Goal: Task Accomplishment & Management: Use online tool/utility

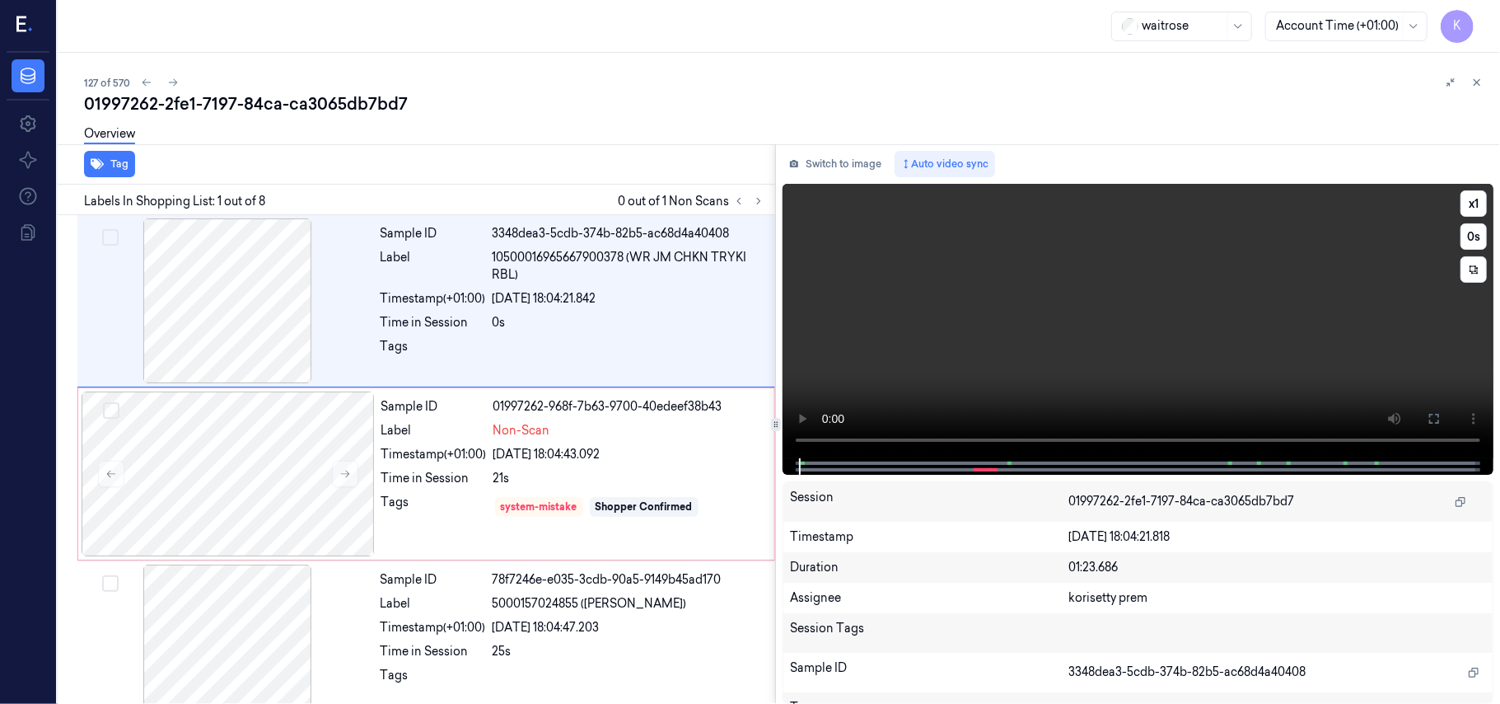
click at [952, 334] on video at bounding box center [1138, 321] width 711 height 274
click at [354, 465] on button at bounding box center [345, 473] width 26 height 26
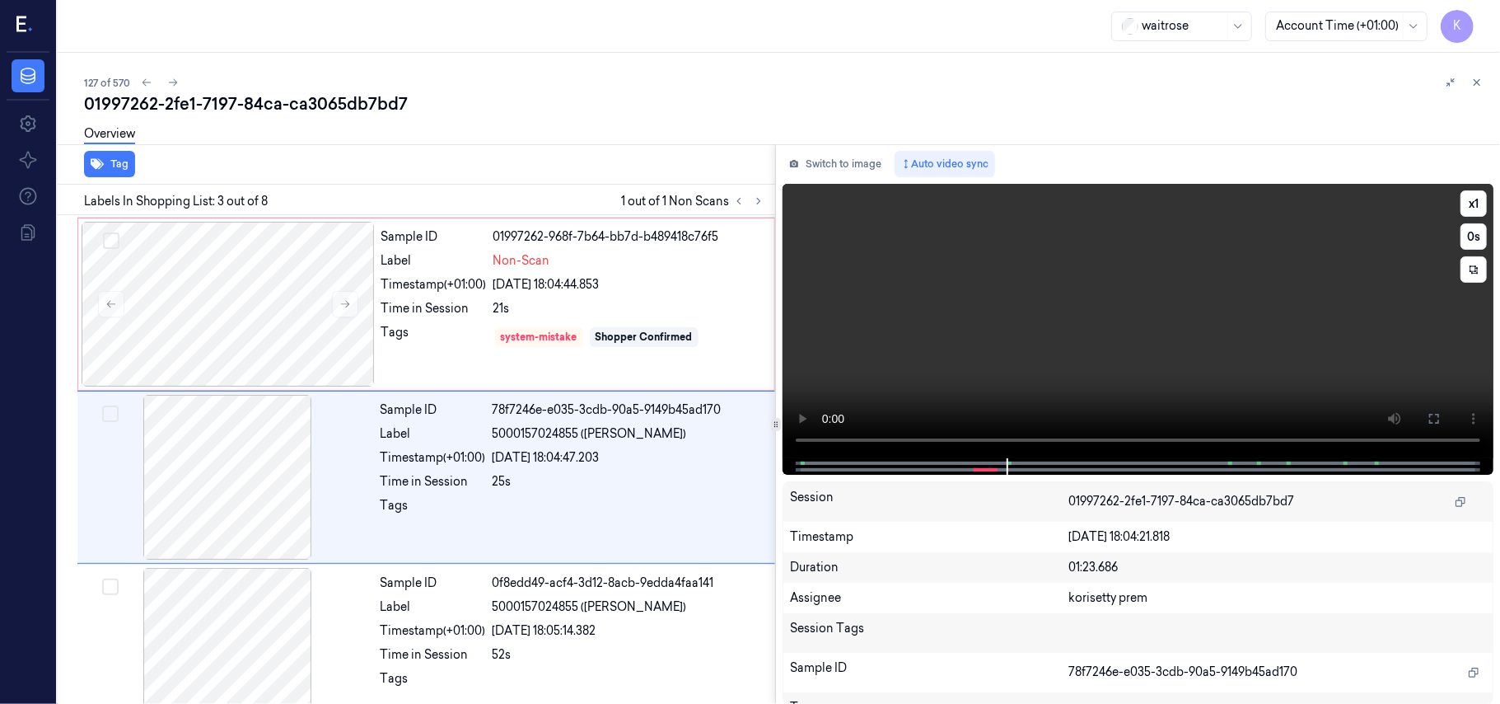
scroll to position [188, 0]
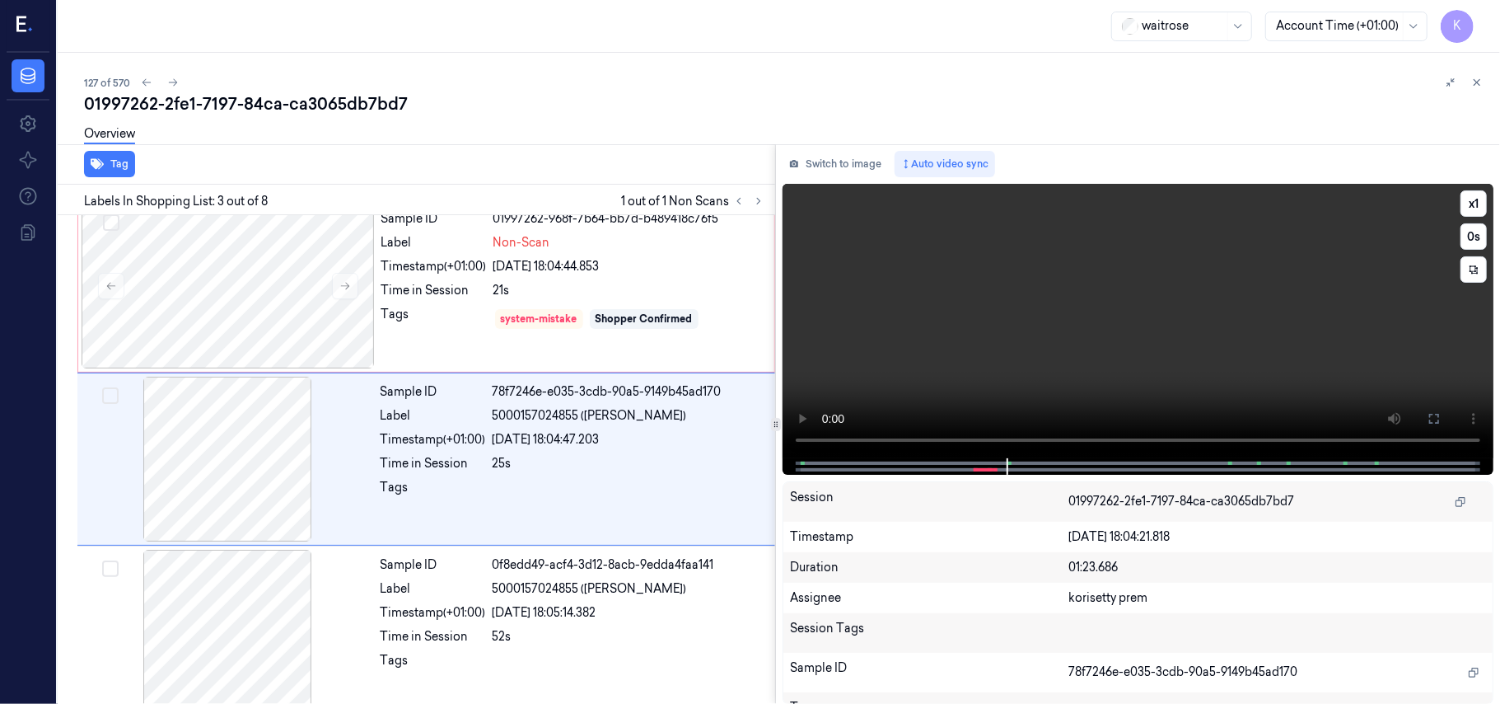
click at [1181, 277] on video at bounding box center [1138, 321] width 711 height 274
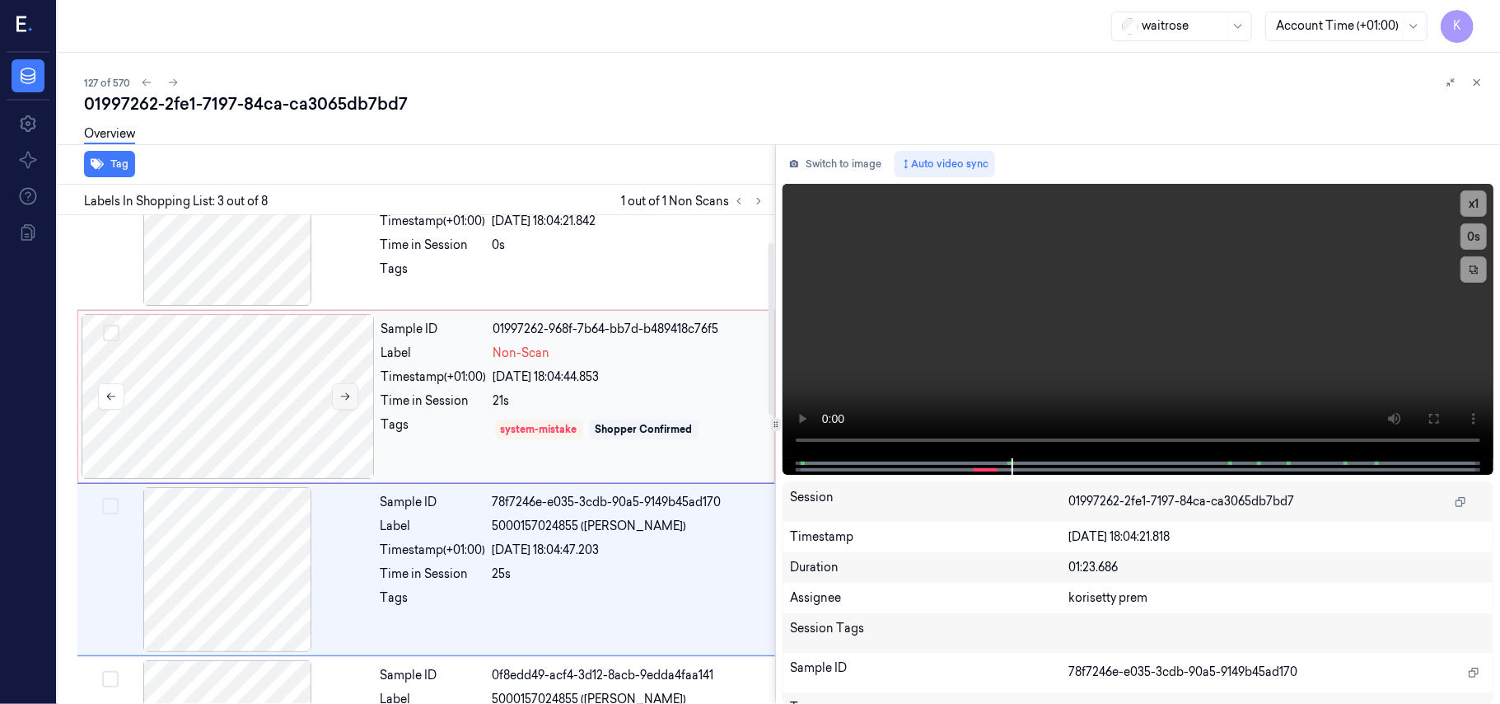
click at [340, 403] on button at bounding box center [345, 396] width 26 height 26
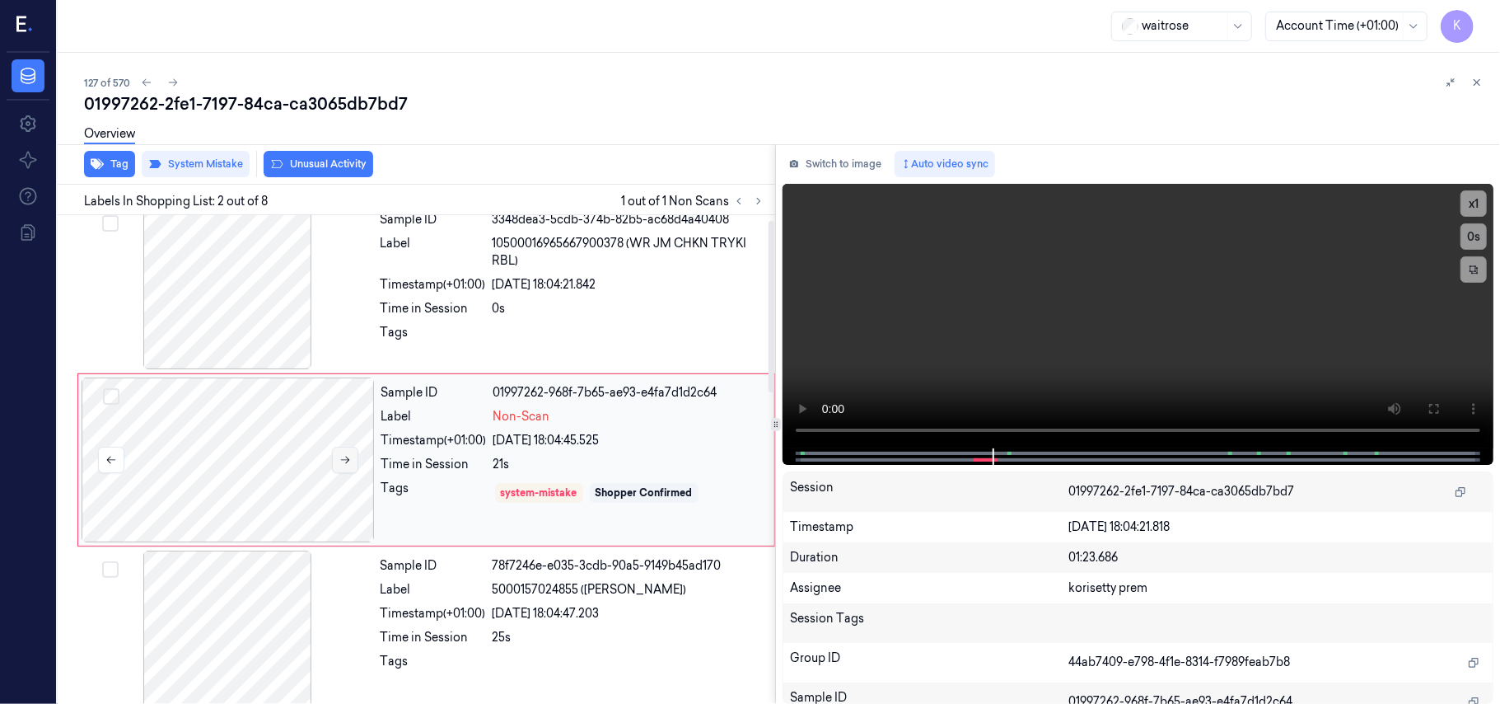
click at [341, 465] on button at bounding box center [345, 459] width 26 height 26
click at [269, 456] on div at bounding box center [228, 459] width 293 height 165
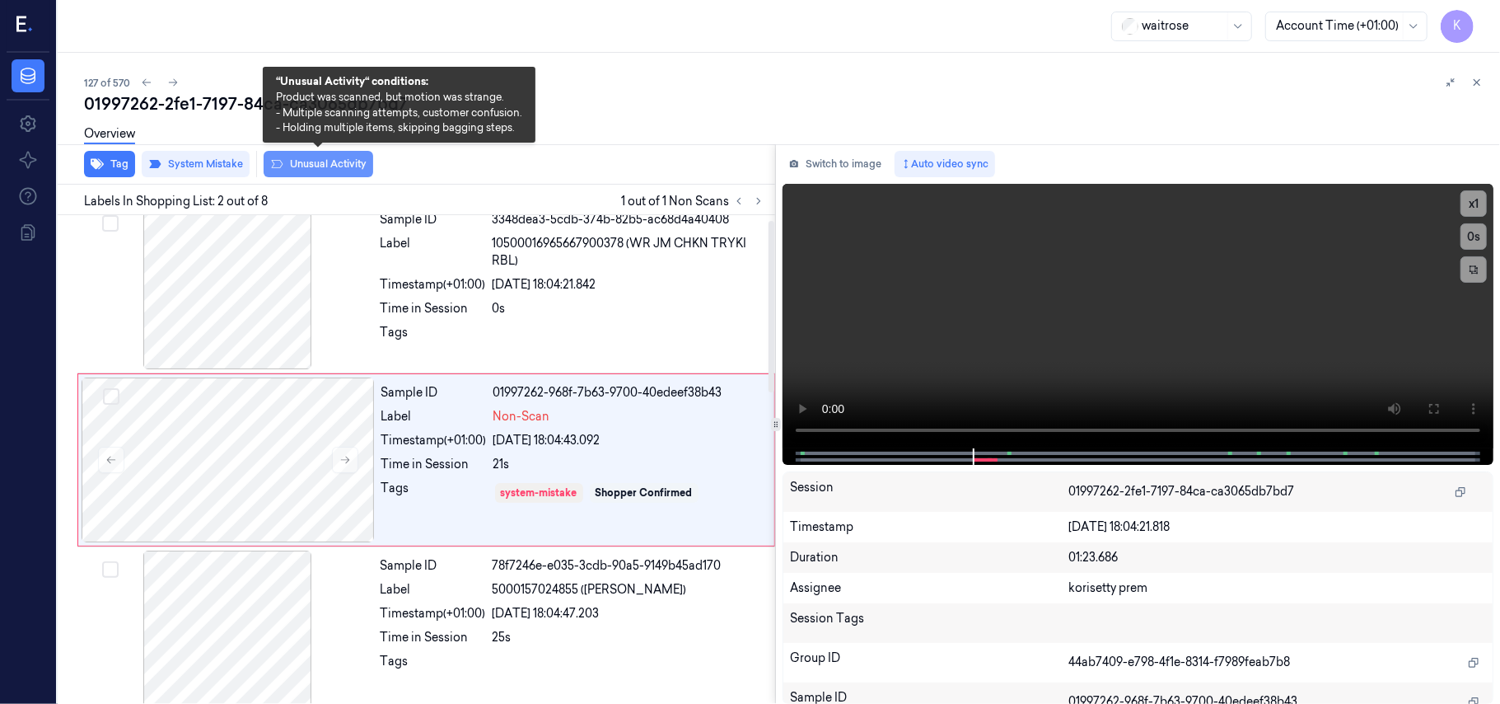
click at [297, 172] on button "Unusual Activity" at bounding box center [319, 164] width 110 height 26
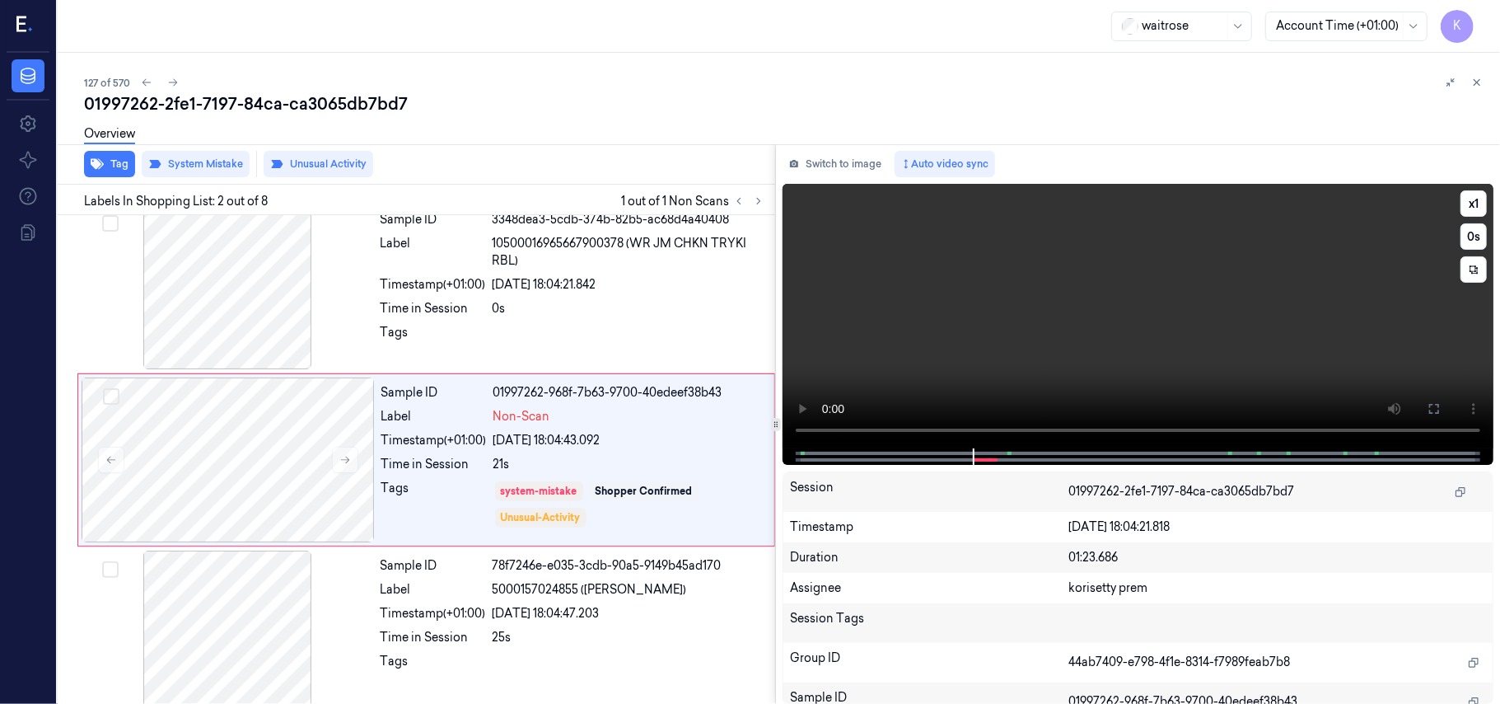
click at [1065, 328] on video at bounding box center [1138, 316] width 711 height 264
click at [1026, 304] on video at bounding box center [1138, 316] width 711 height 264
click at [842, 155] on button "Switch to image" at bounding box center [835, 164] width 105 height 26
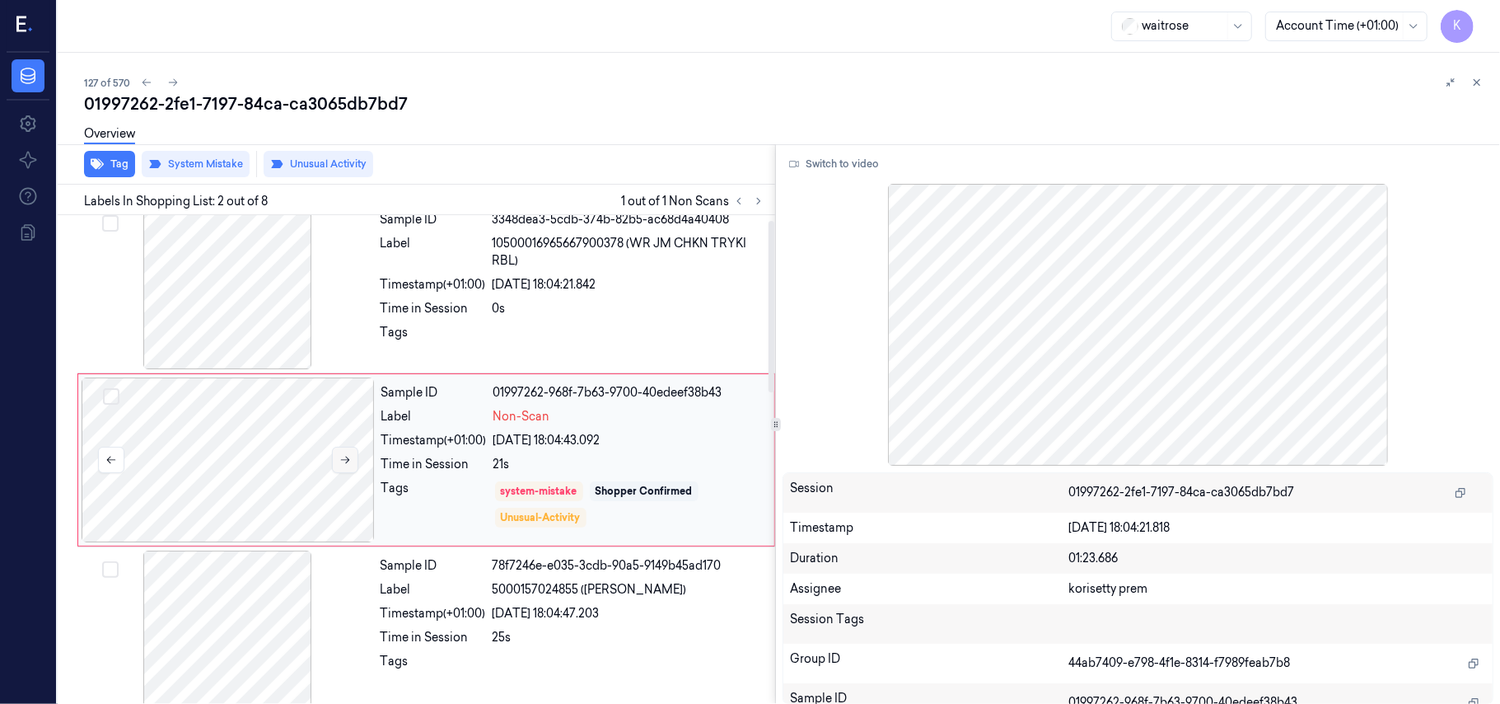
click at [349, 459] on icon at bounding box center [345, 460] width 12 height 12
click at [820, 161] on button "Switch to video" at bounding box center [834, 164] width 103 height 26
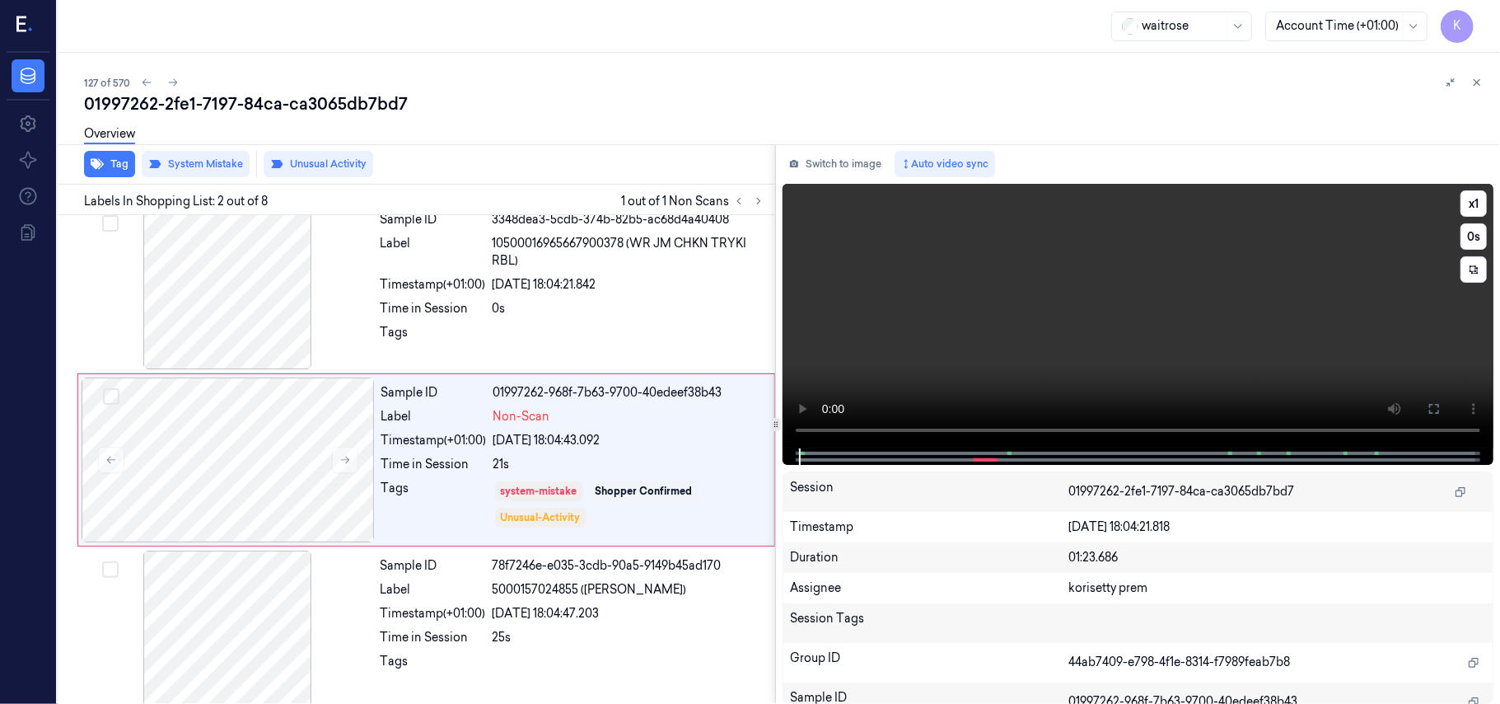
click at [1050, 324] on video at bounding box center [1138, 316] width 711 height 264
click at [1085, 336] on video at bounding box center [1138, 316] width 711 height 264
click at [1005, 320] on video at bounding box center [1138, 316] width 711 height 264
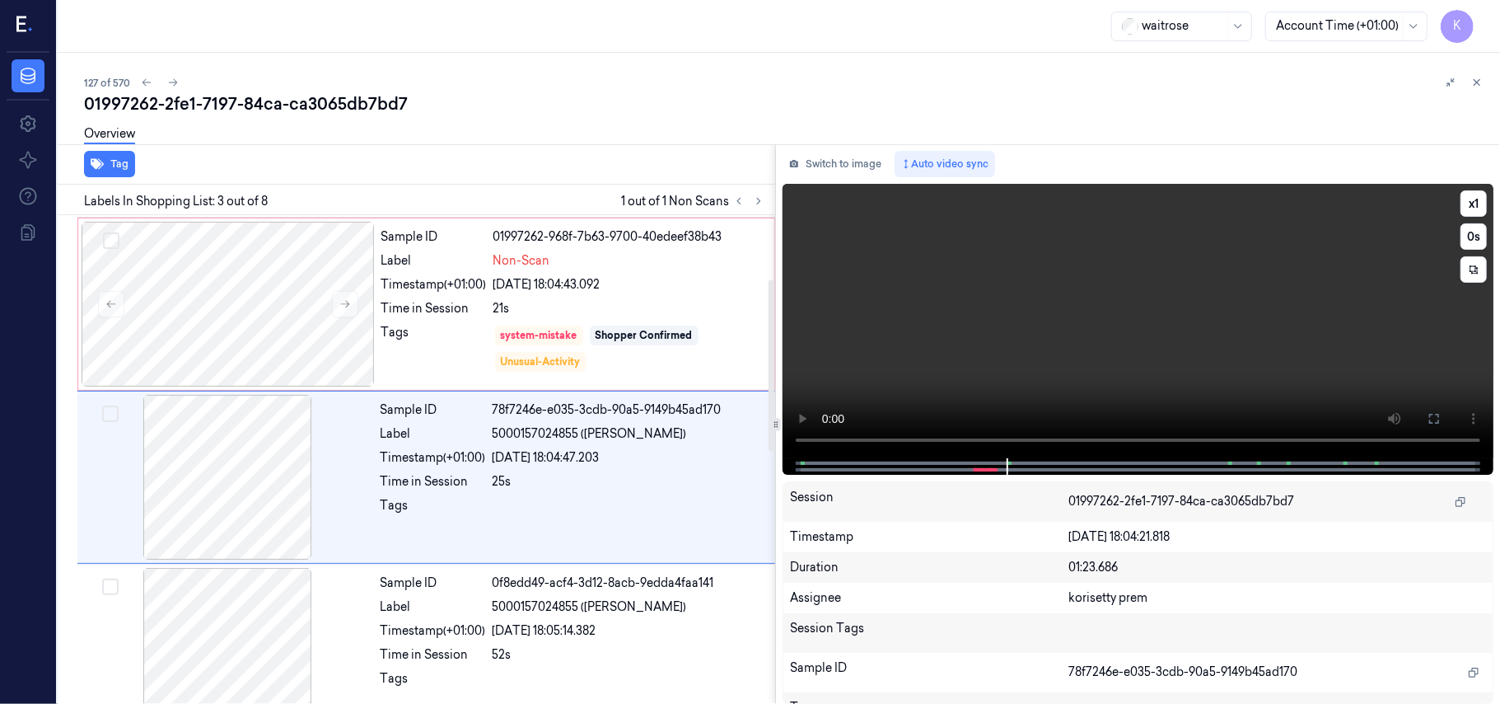
scroll to position [188, 0]
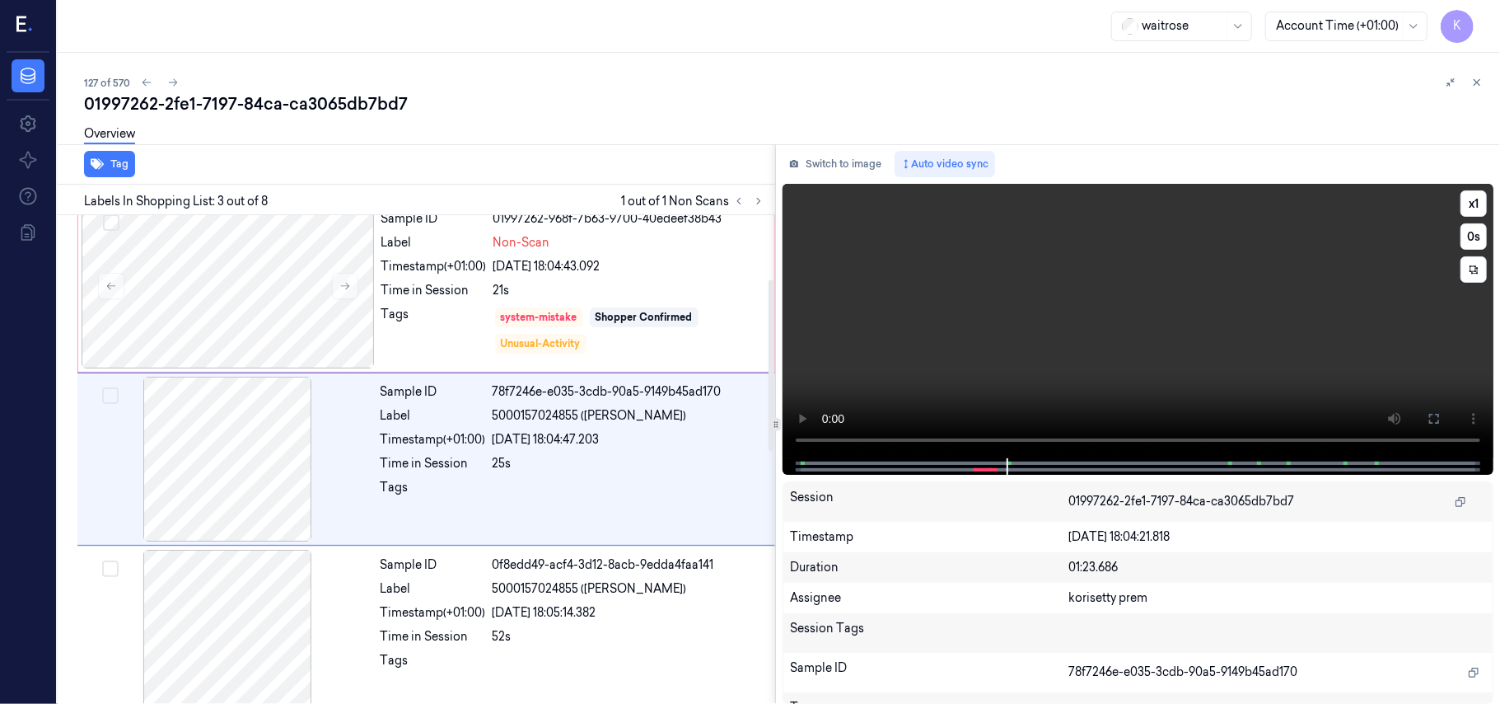
click at [1246, 314] on video at bounding box center [1138, 321] width 711 height 274
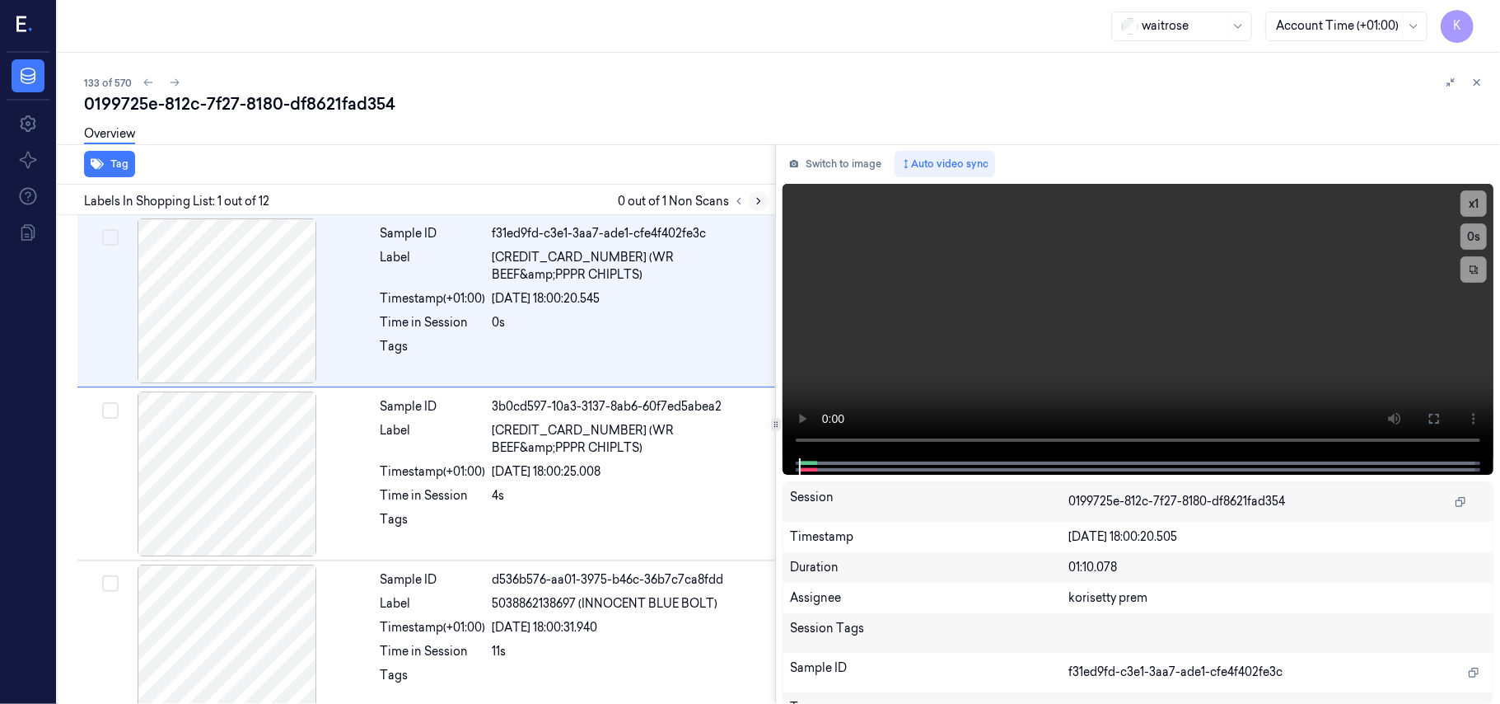
click at [756, 202] on icon at bounding box center [759, 201] width 12 height 12
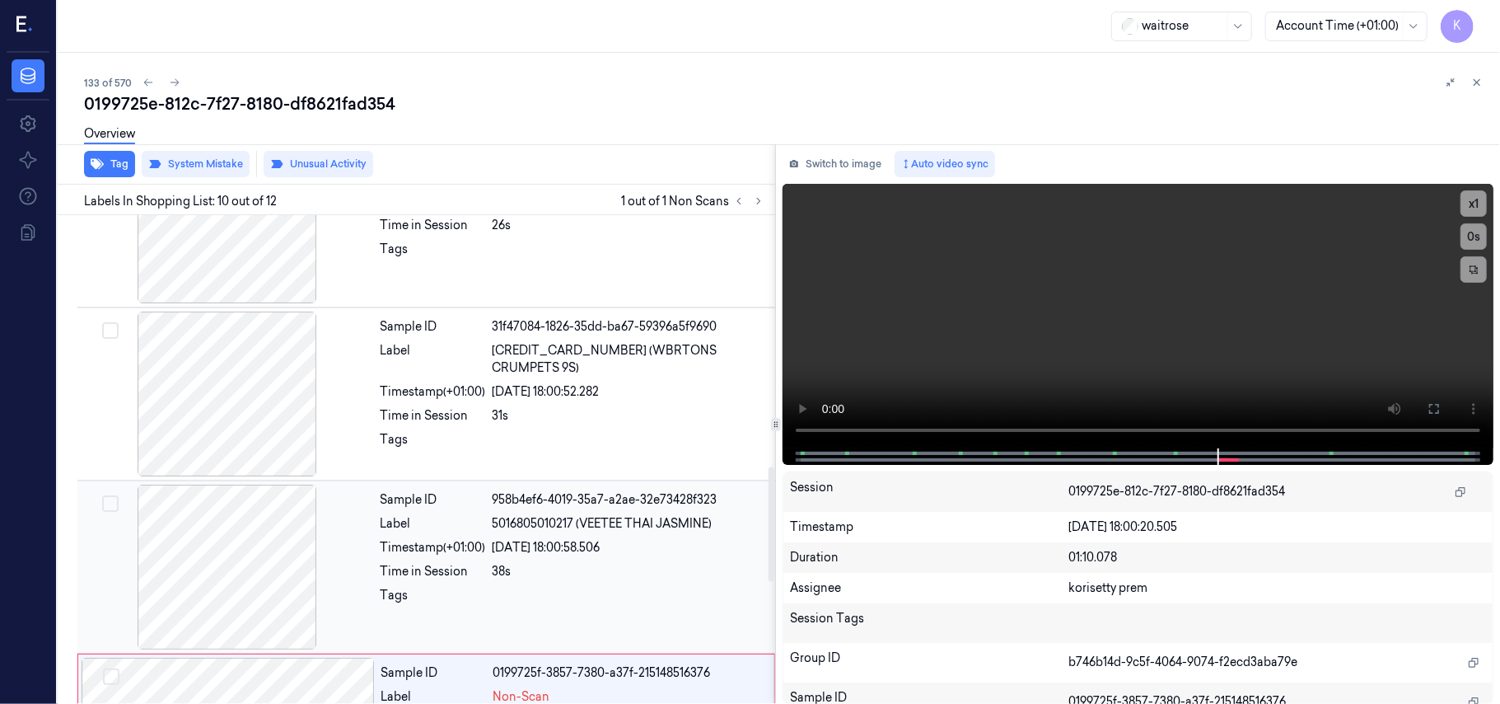
scroll to position [1073, 0]
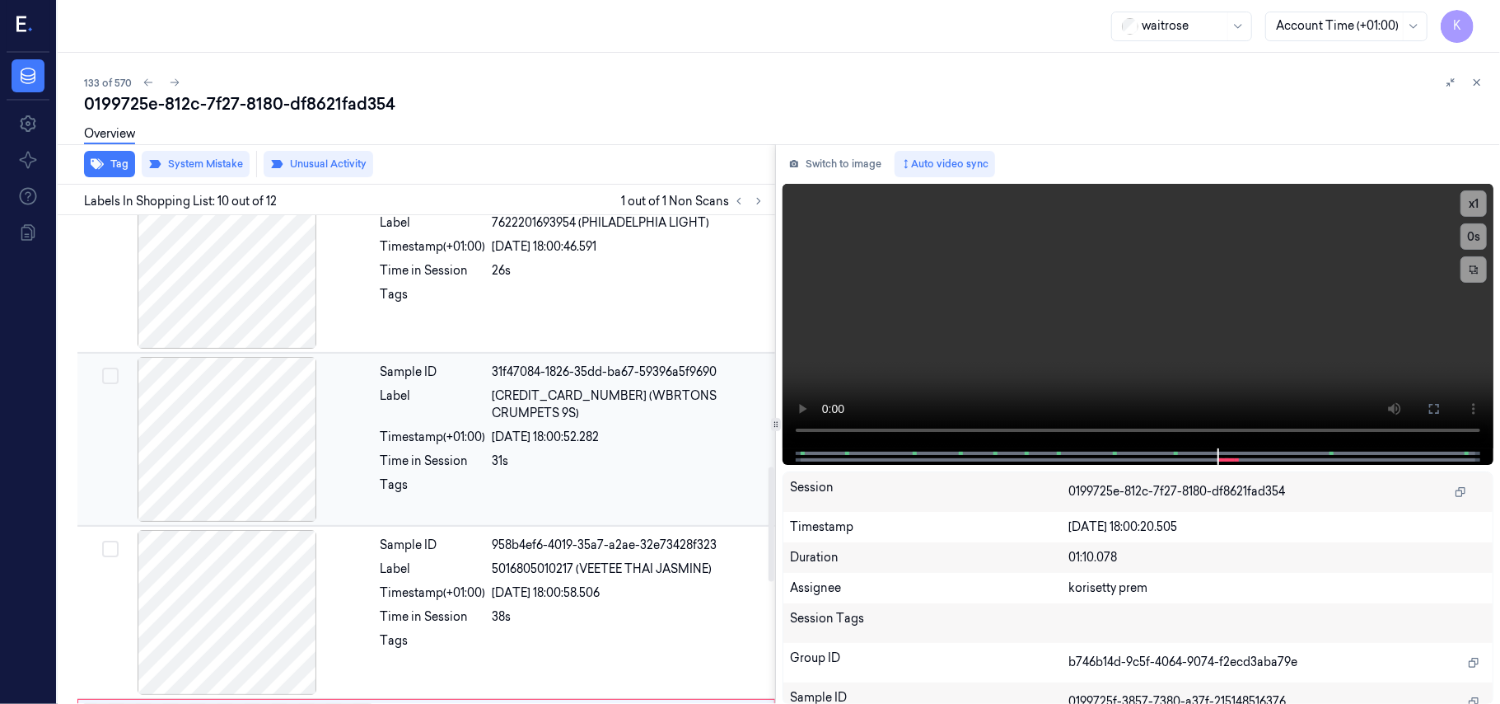
click at [571, 452] on div "31s" at bounding box center [629, 460] width 273 height 17
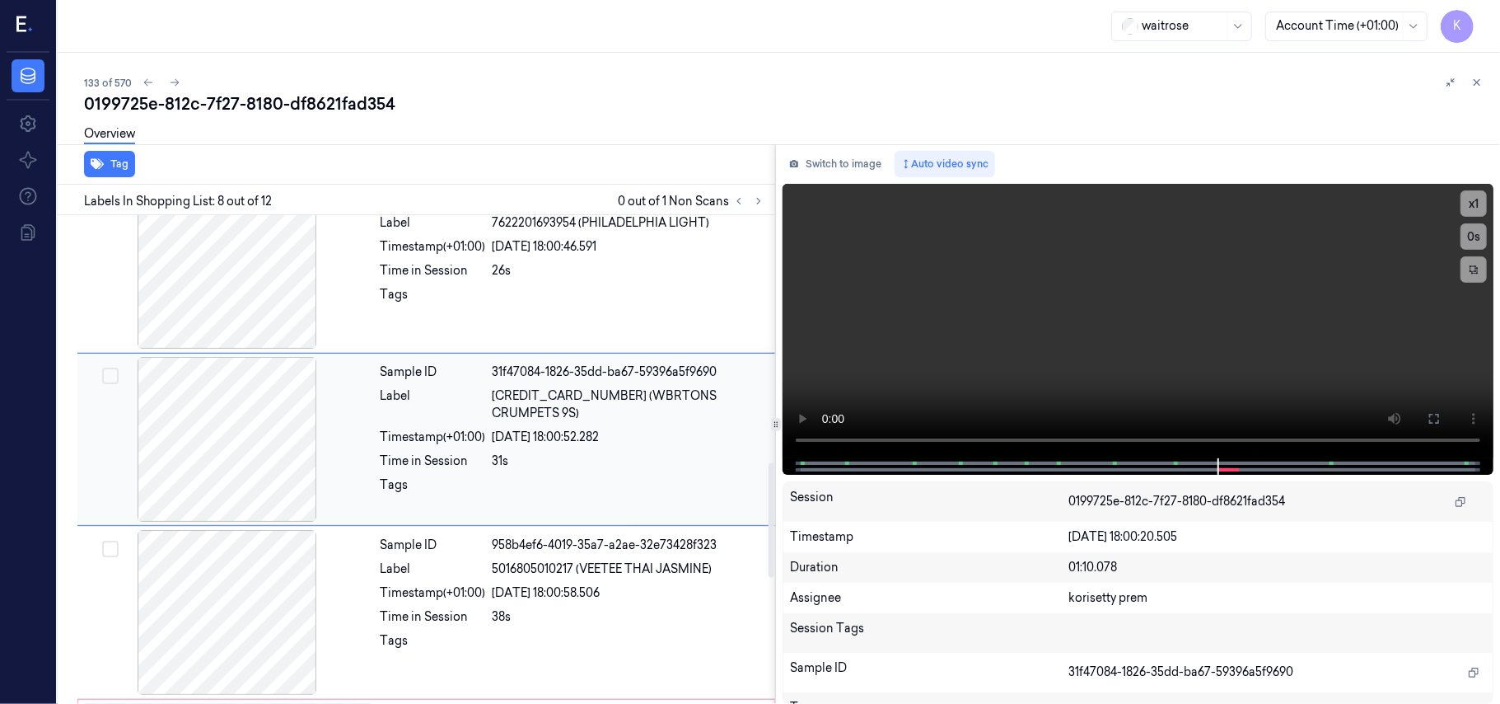
scroll to position [1055, 0]
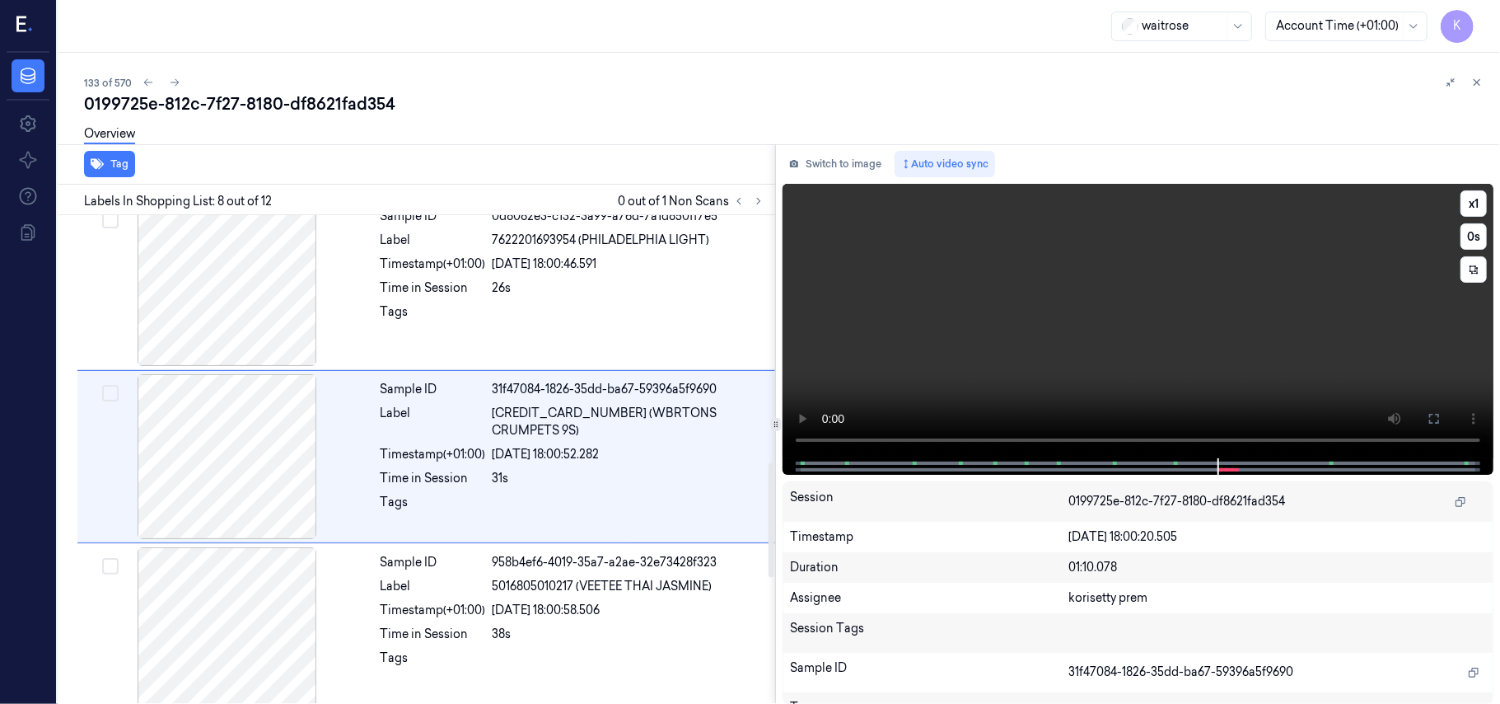
click at [966, 307] on video at bounding box center [1138, 321] width 711 height 274
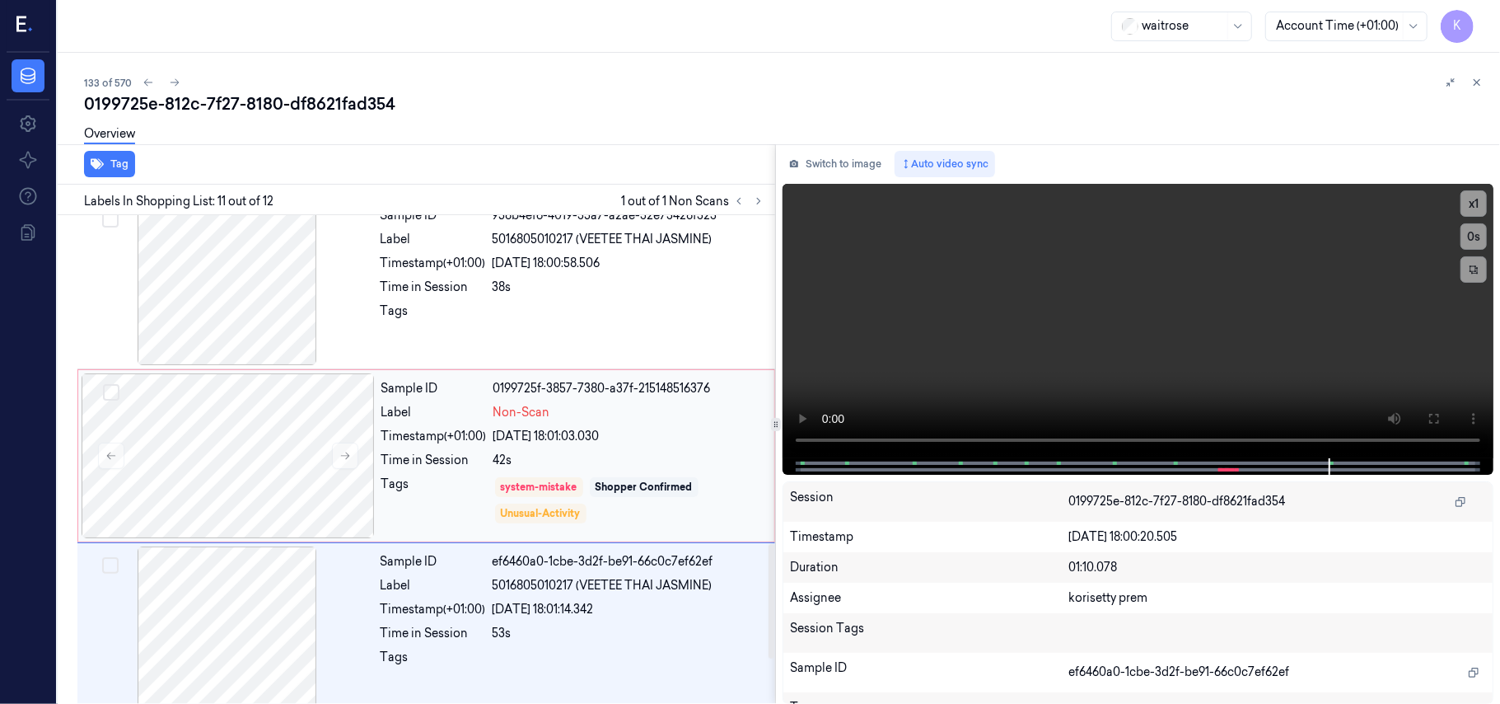
scroll to position [1576, 0]
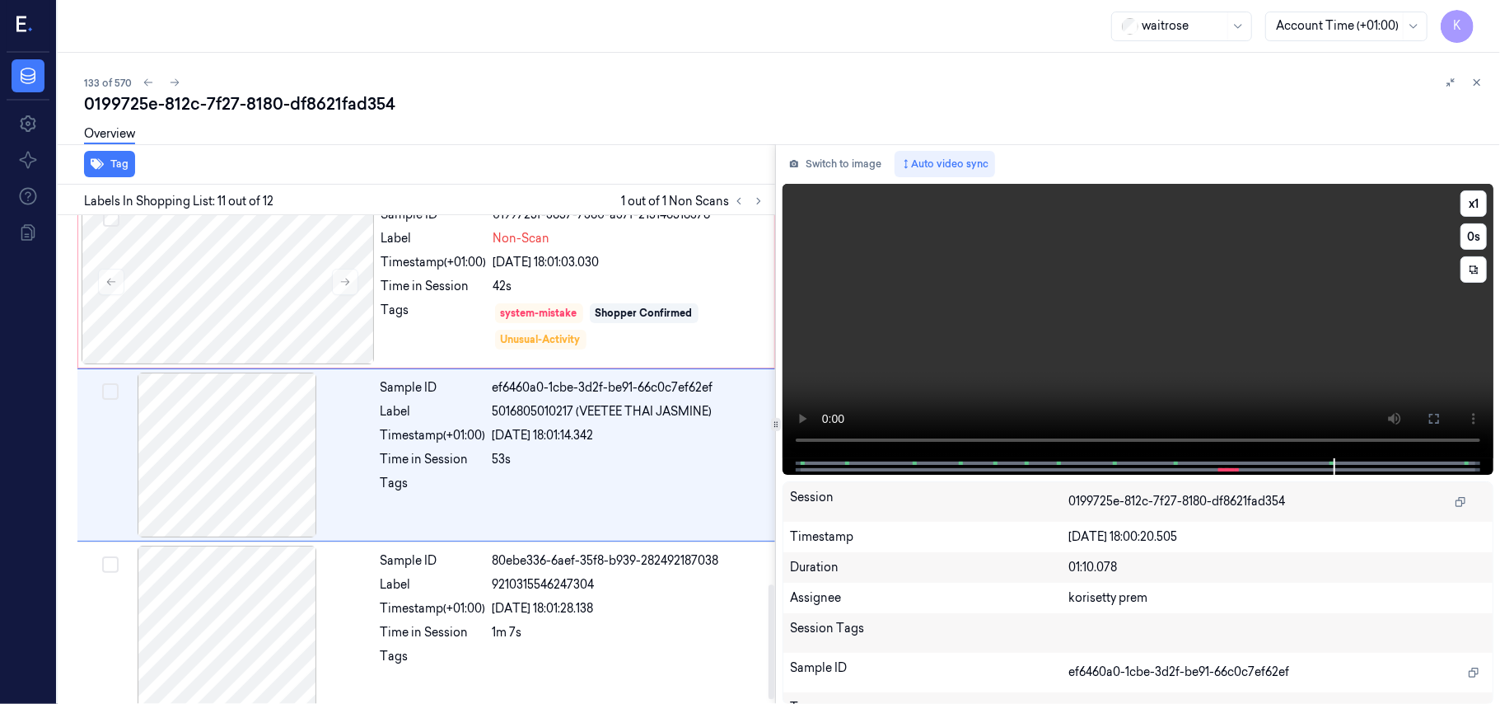
click at [937, 361] on video at bounding box center [1138, 321] width 711 height 274
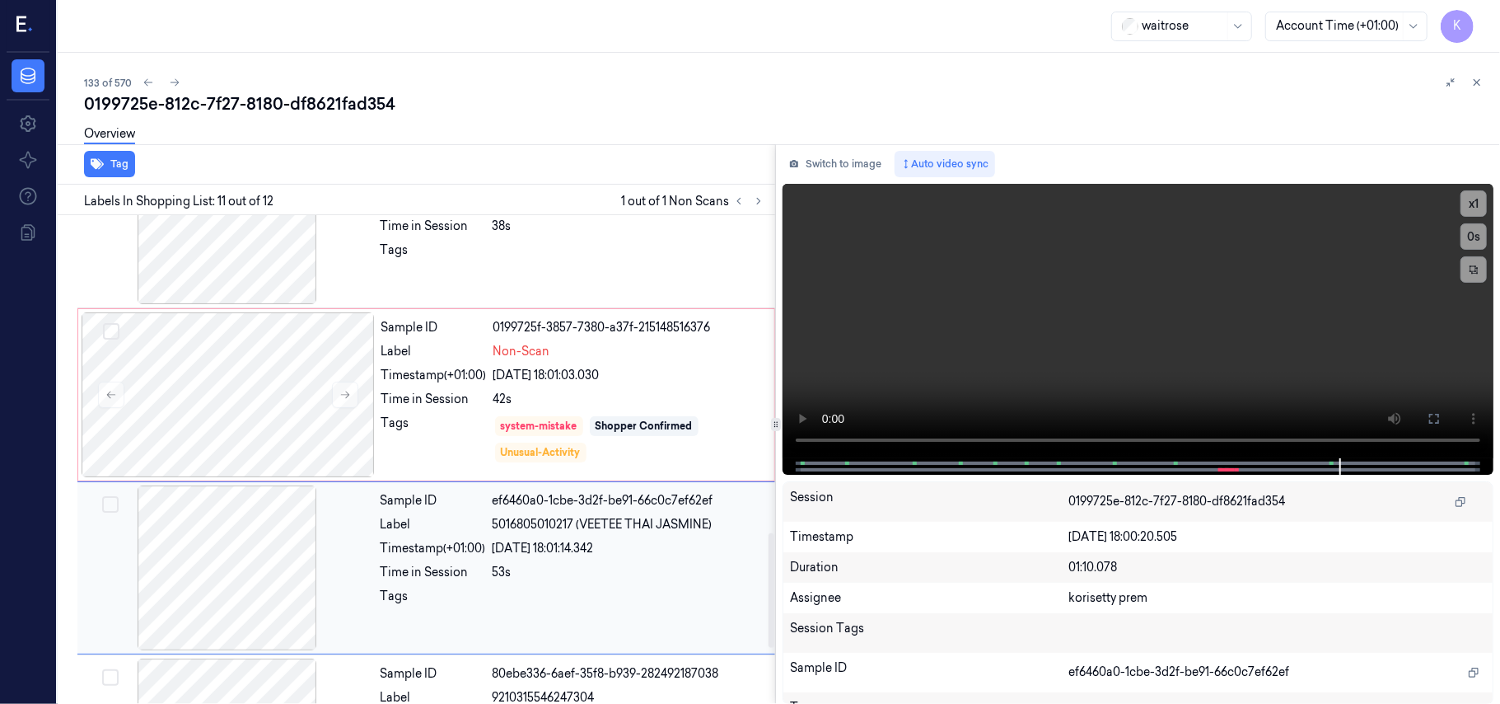
scroll to position [1356, 0]
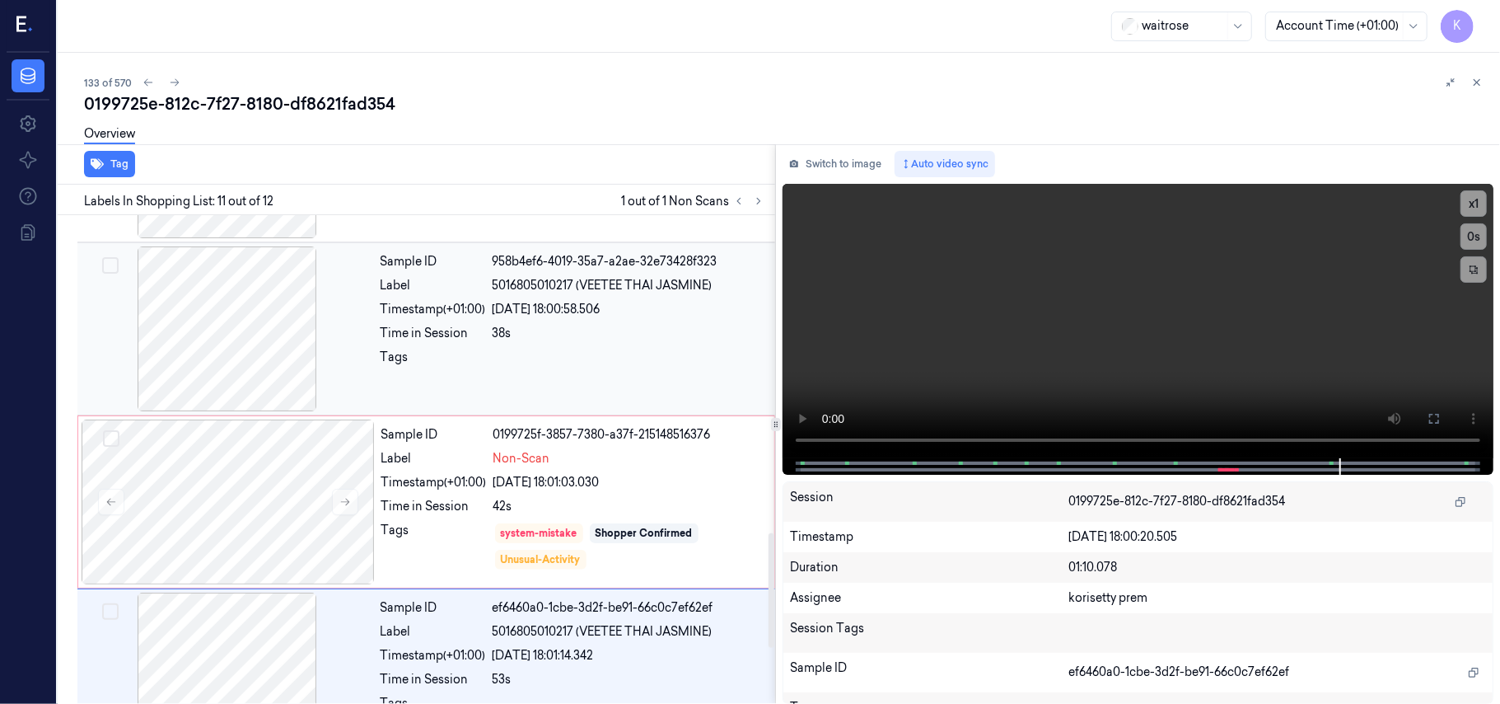
click at [545, 346] on div "Sample ID 958b4ef6-4019-35a7-a2ae-32e73428f323 Label 5016805010217 (VEETEE THAI…" at bounding box center [573, 328] width 398 height 165
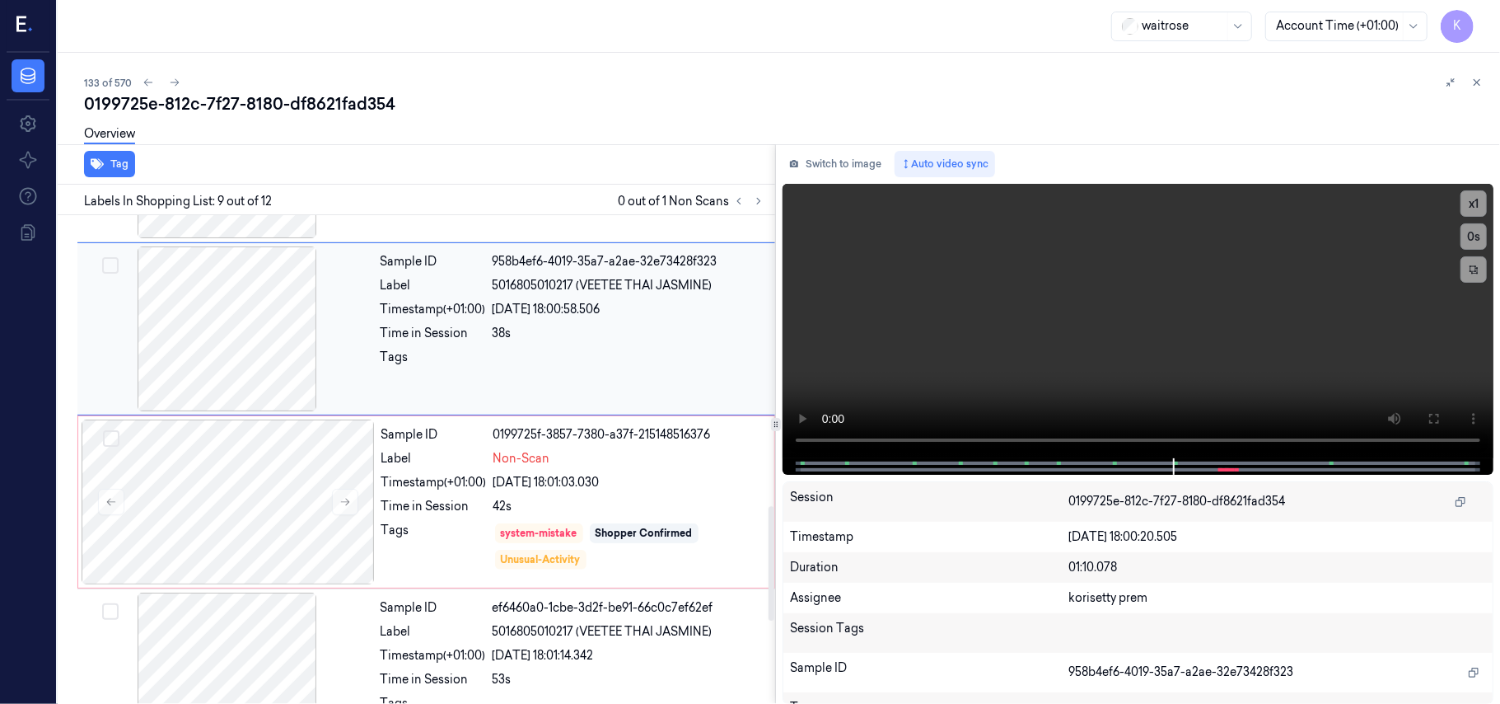
scroll to position [1229, 0]
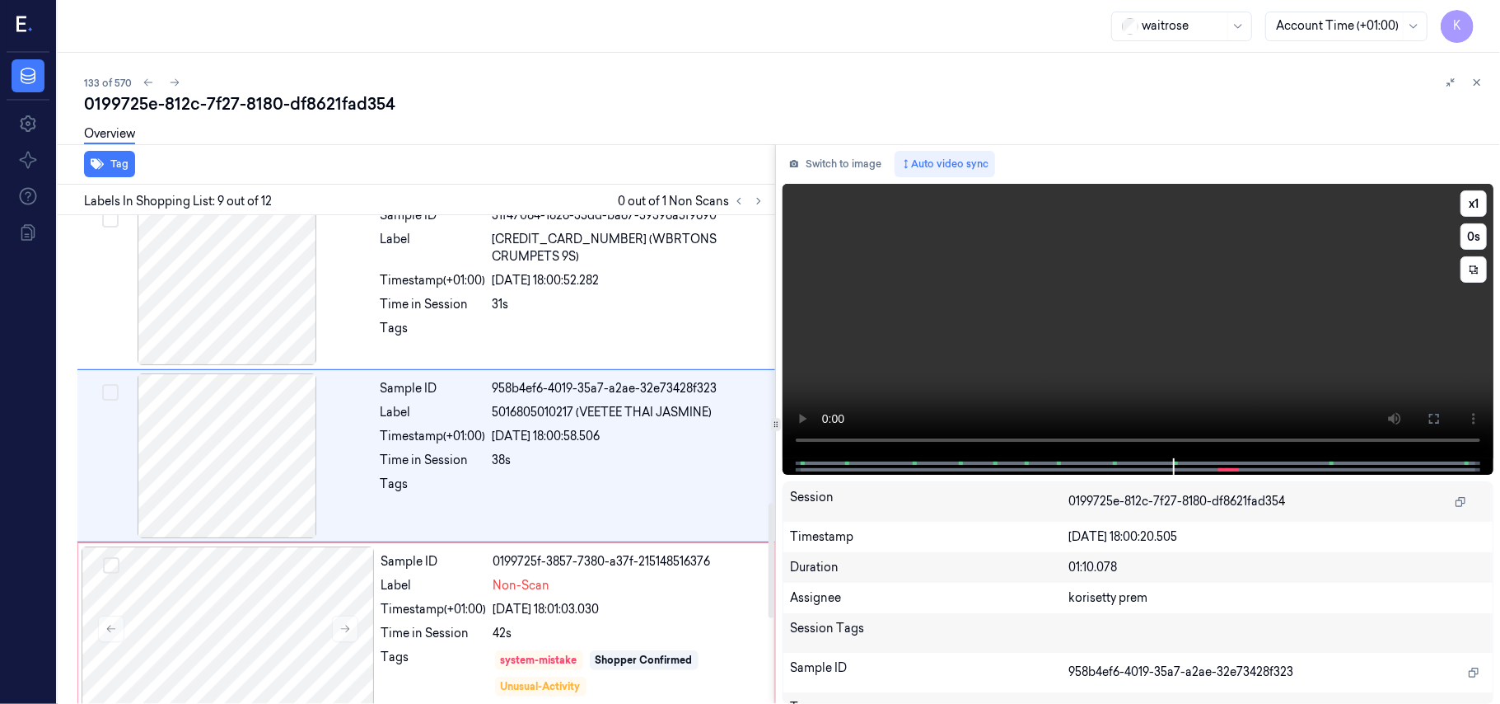
click at [1157, 344] on video at bounding box center [1138, 321] width 711 height 274
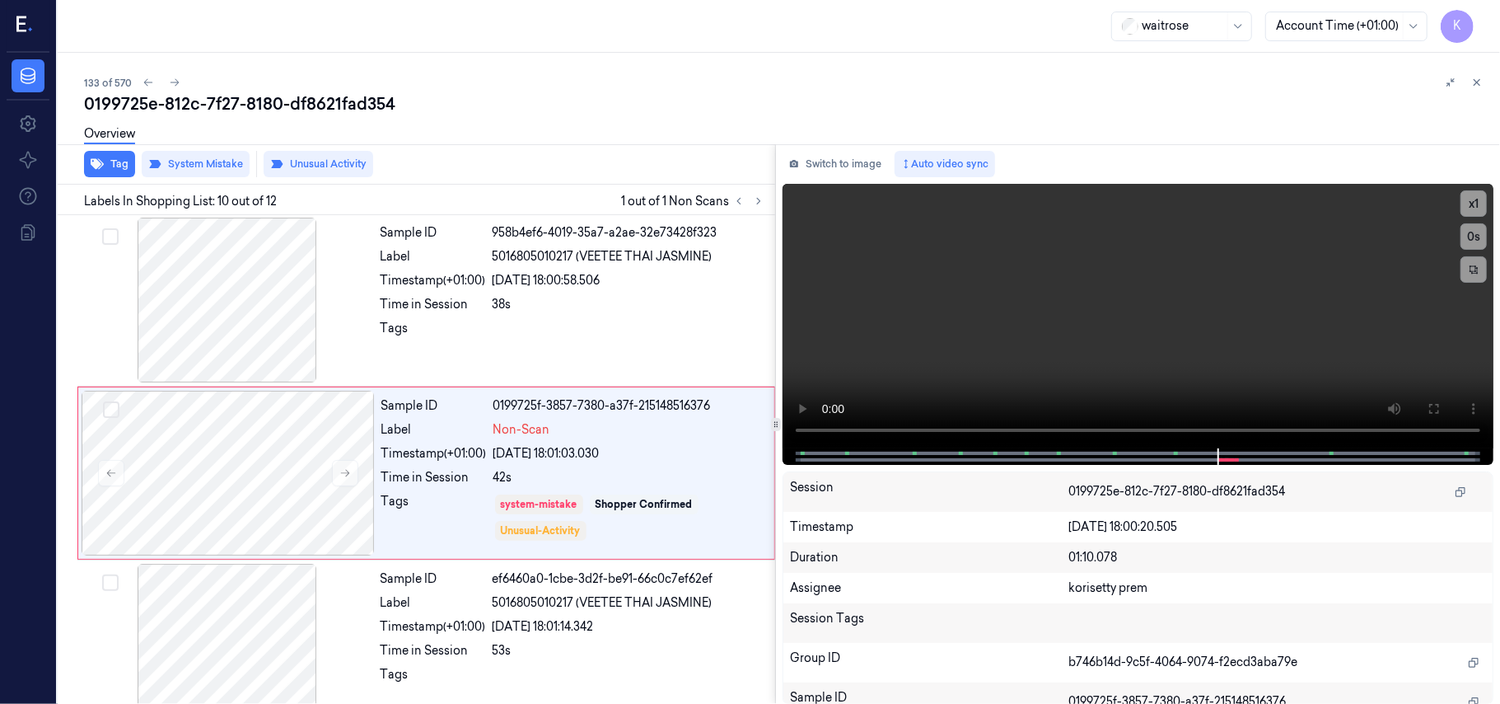
scroll to position [1402, 0]
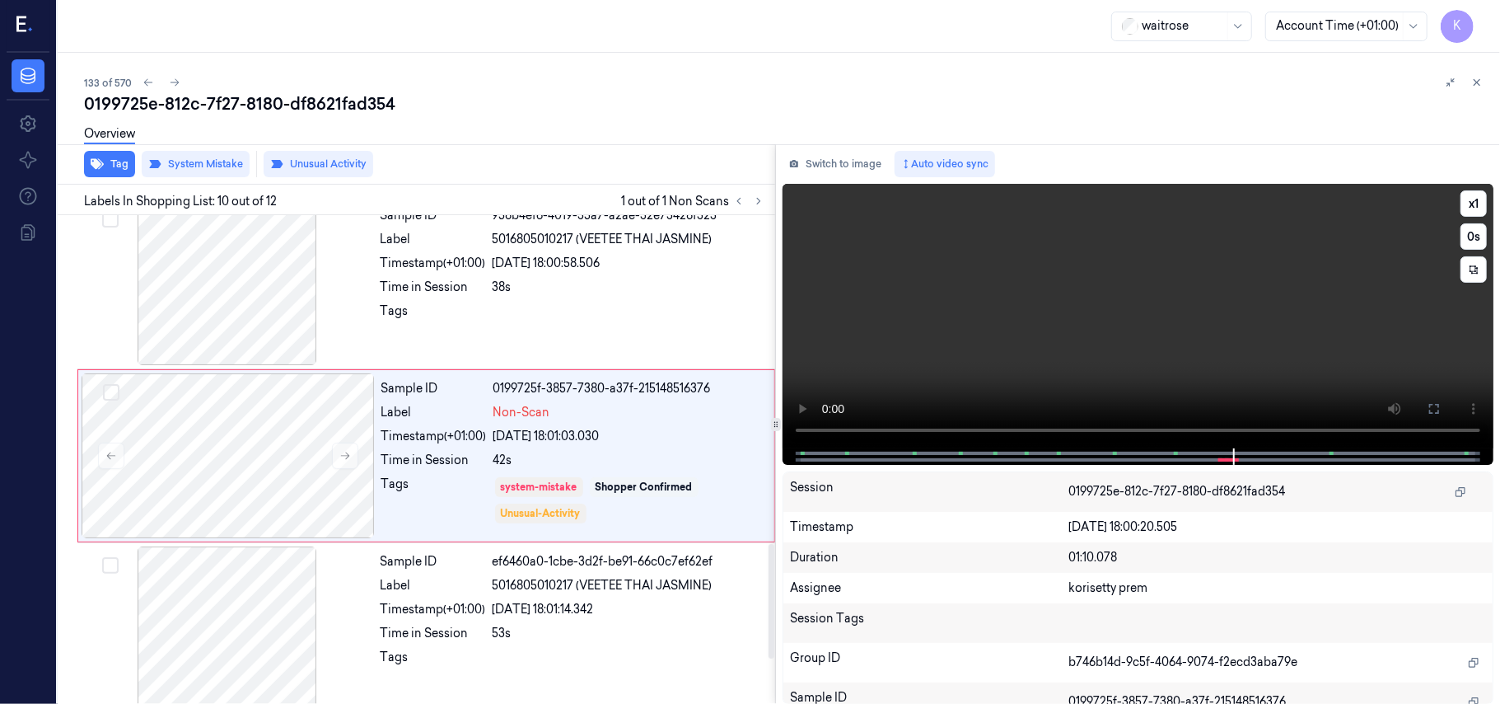
click at [914, 271] on video at bounding box center [1138, 316] width 711 height 264
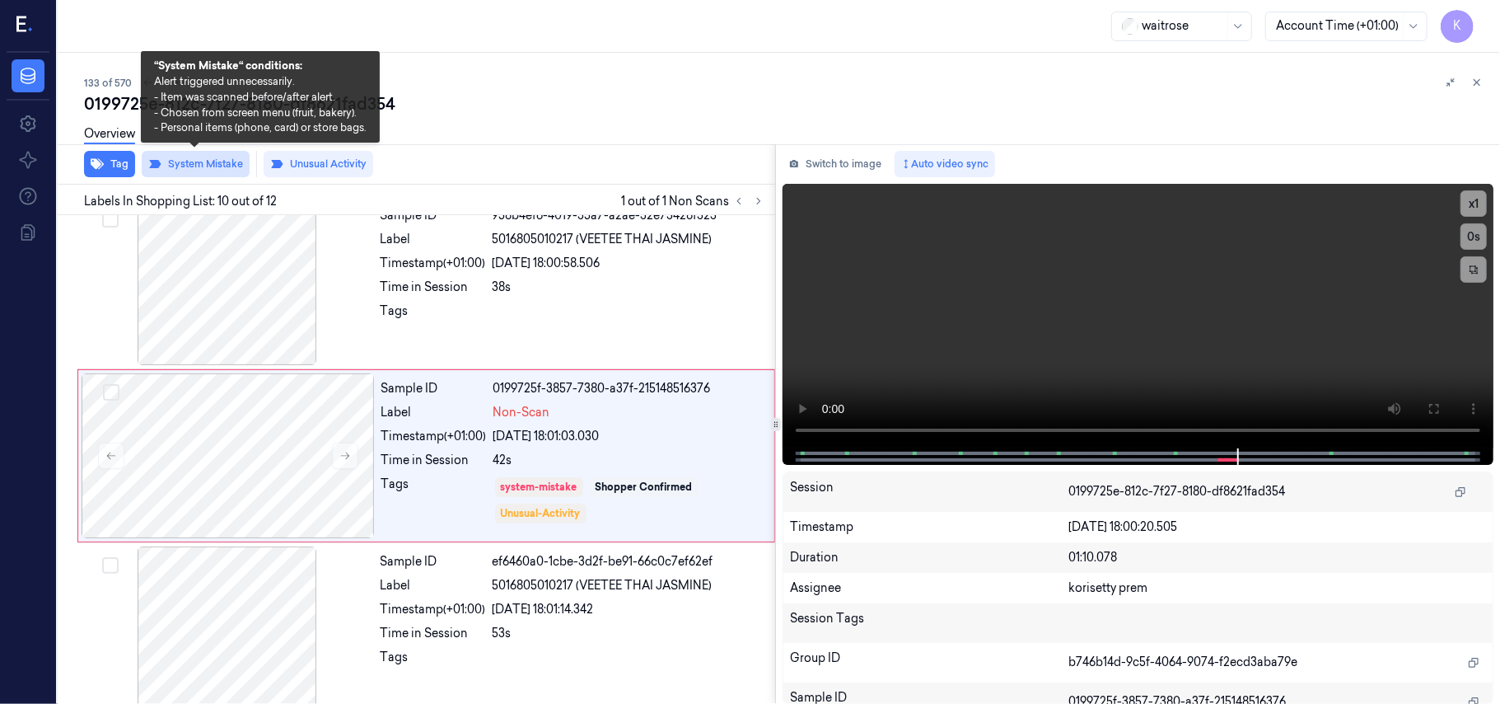
click at [185, 161] on button "System Mistake" at bounding box center [196, 164] width 108 height 26
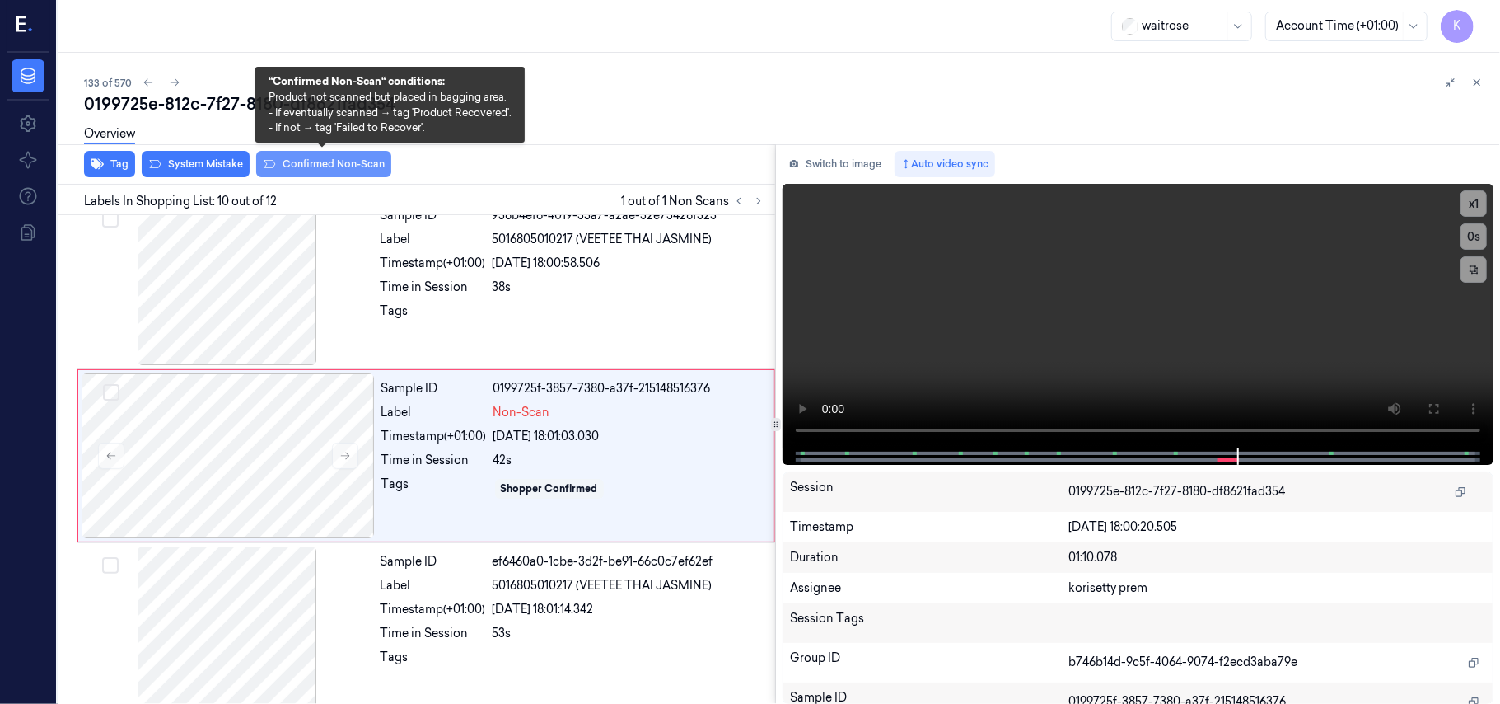
click at [315, 166] on button "Confirmed Non-Scan" at bounding box center [323, 164] width 135 height 26
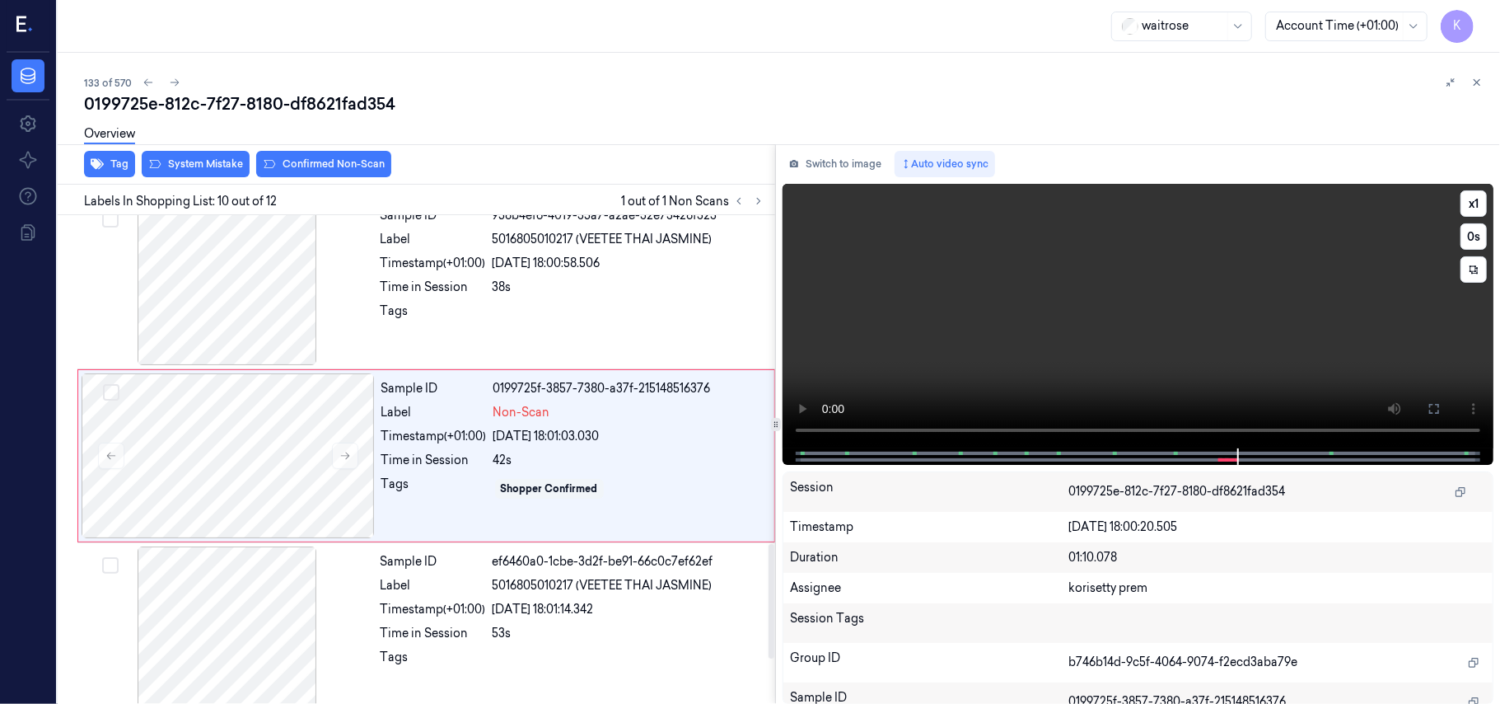
click at [1153, 336] on video at bounding box center [1138, 316] width 711 height 264
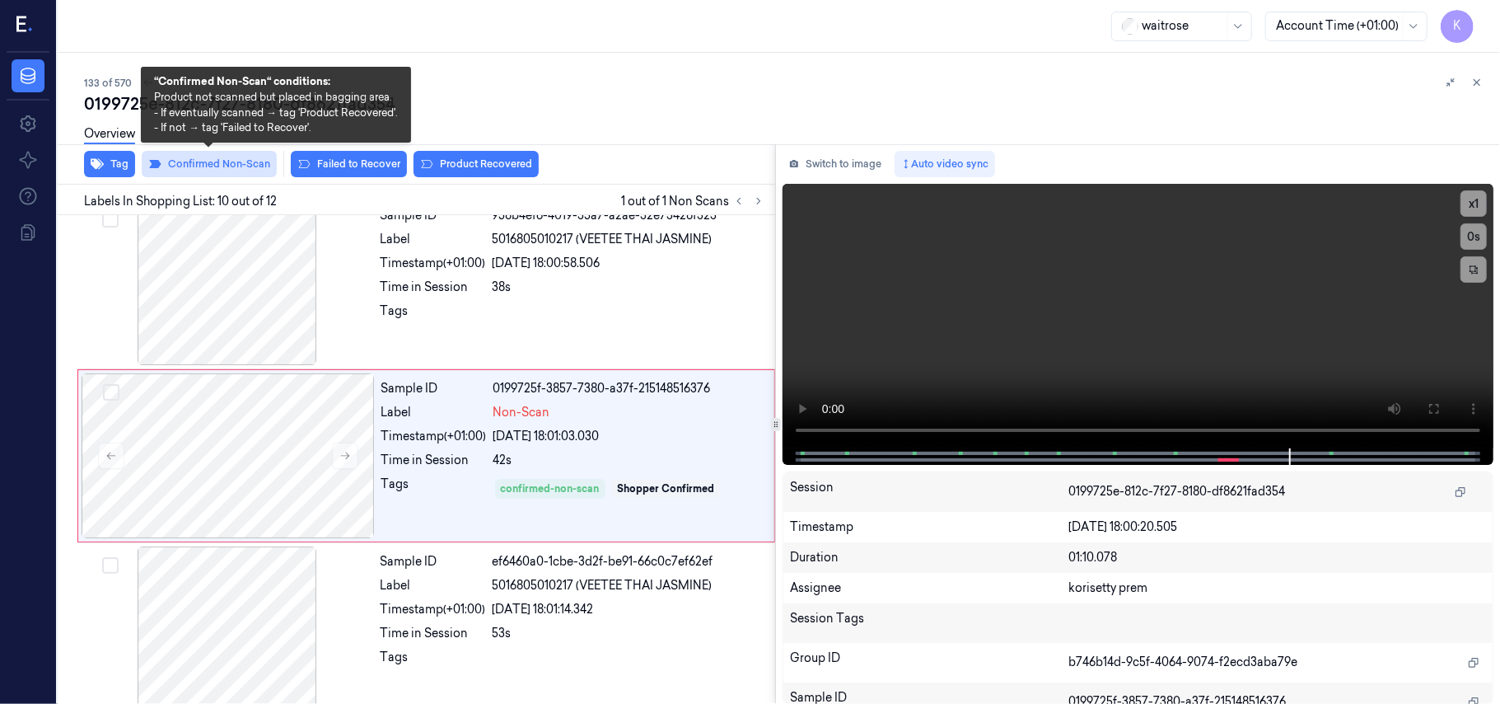
click at [185, 168] on button "Confirmed Non-Scan" at bounding box center [209, 164] width 135 height 26
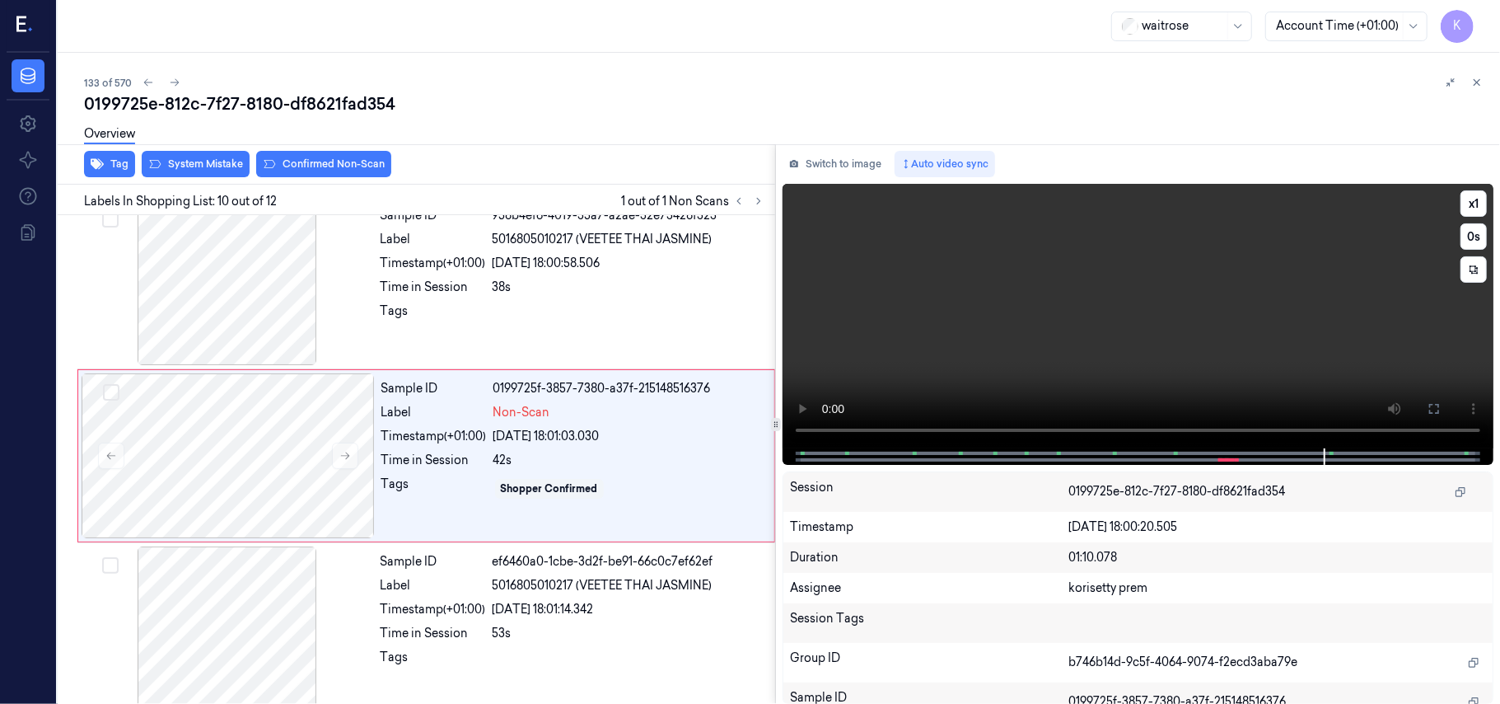
click at [1110, 318] on video at bounding box center [1138, 316] width 711 height 264
click at [435, 491] on div "Tags" at bounding box center [433, 488] width 105 height 26
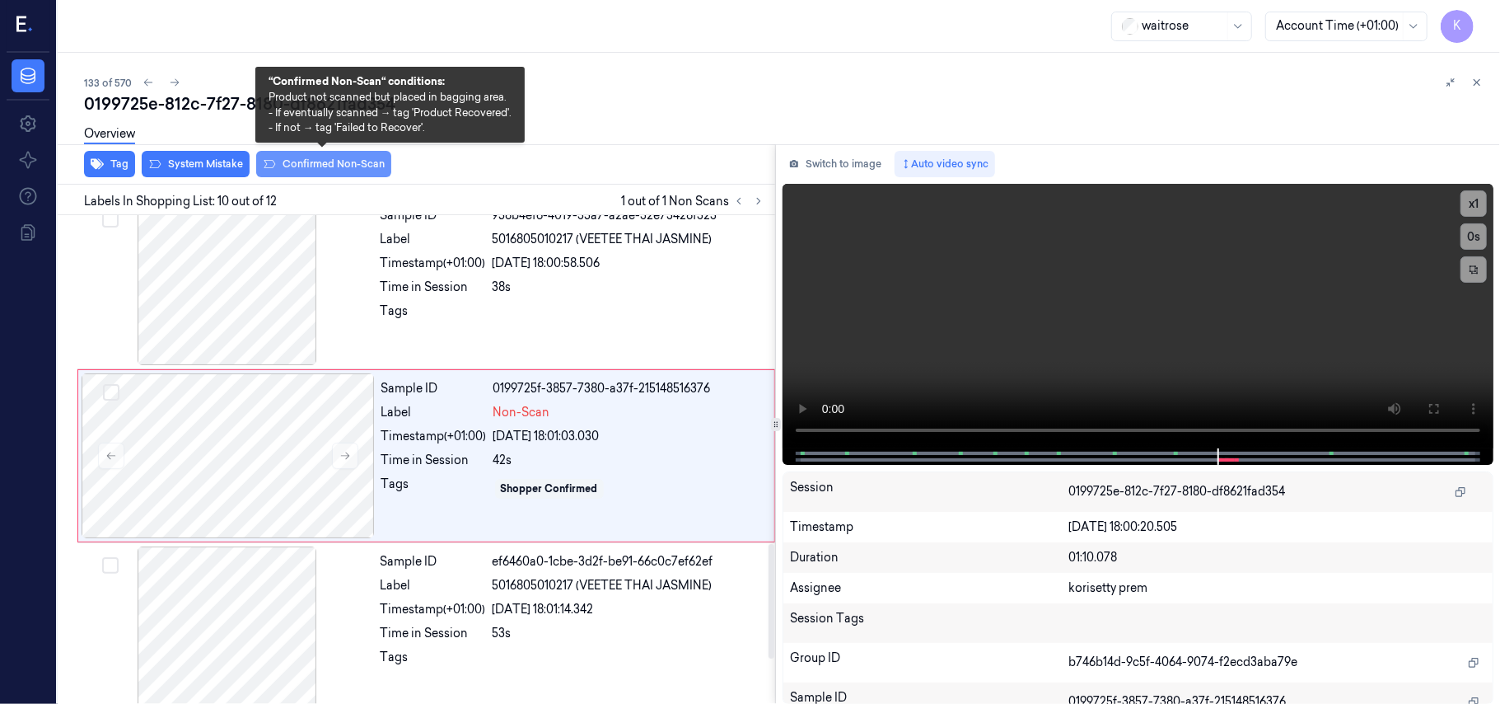
click at [318, 168] on button "Confirmed Non-Scan" at bounding box center [323, 164] width 135 height 26
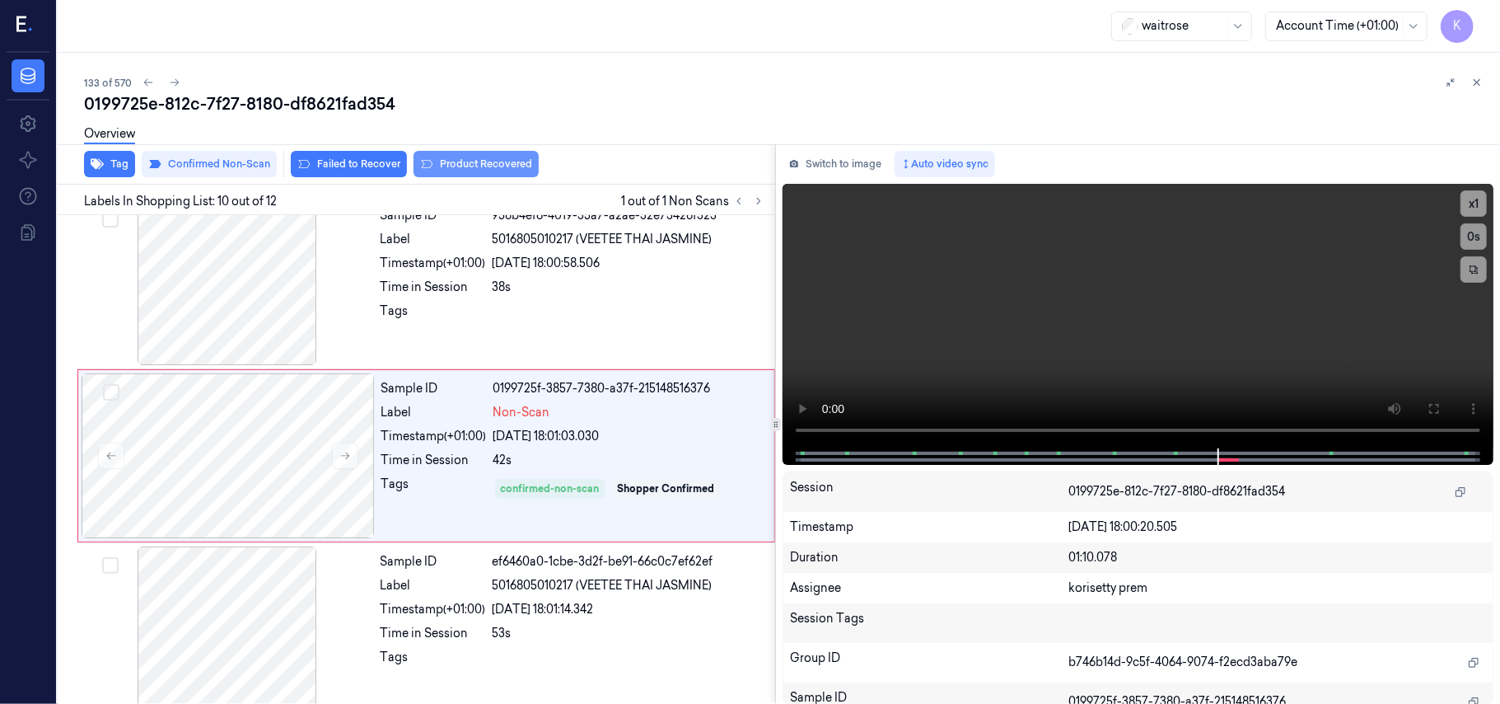
click at [492, 162] on button "Product Recovered" at bounding box center [476, 164] width 125 height 26
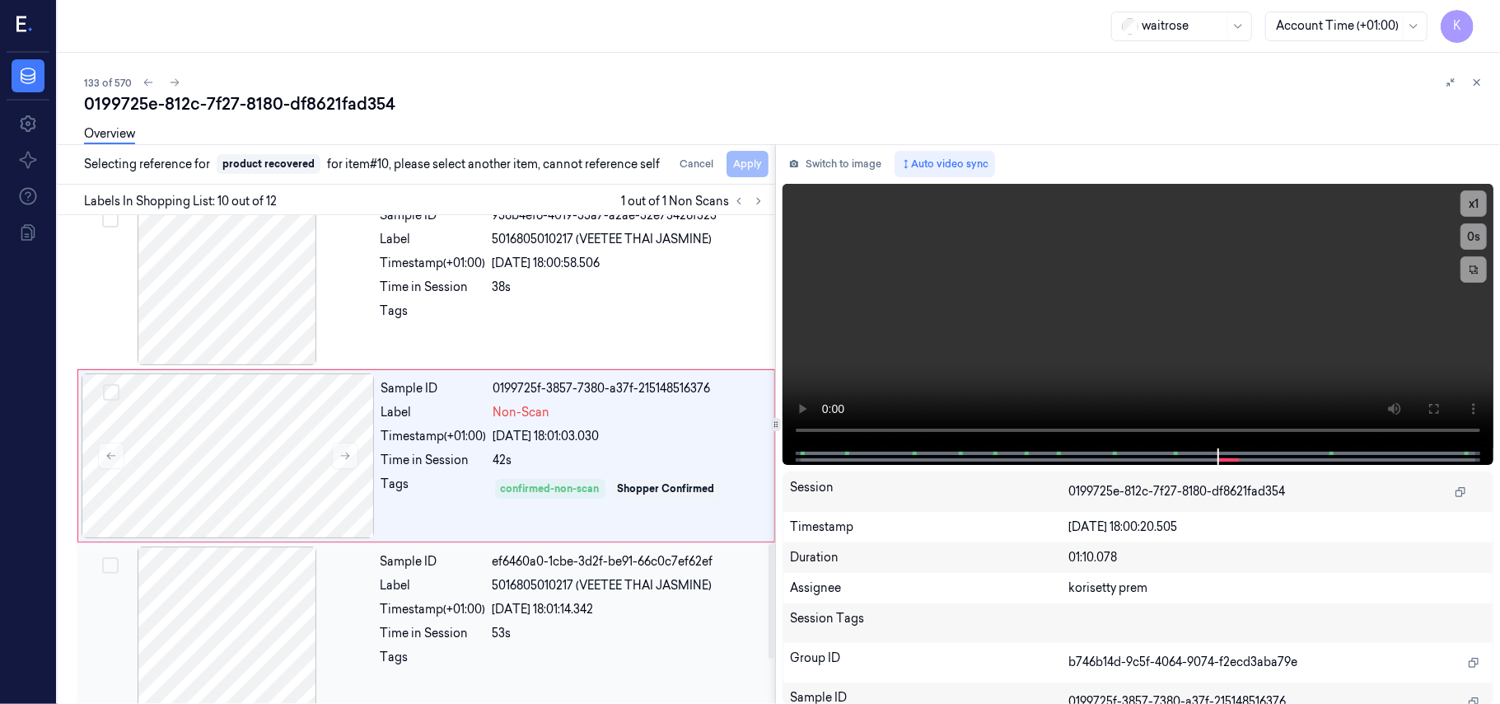
click at [584, 594] on span "5016805010217 (VEETEE THAI JASMINE)" at bounding box center [603, 585] width 220 height 17
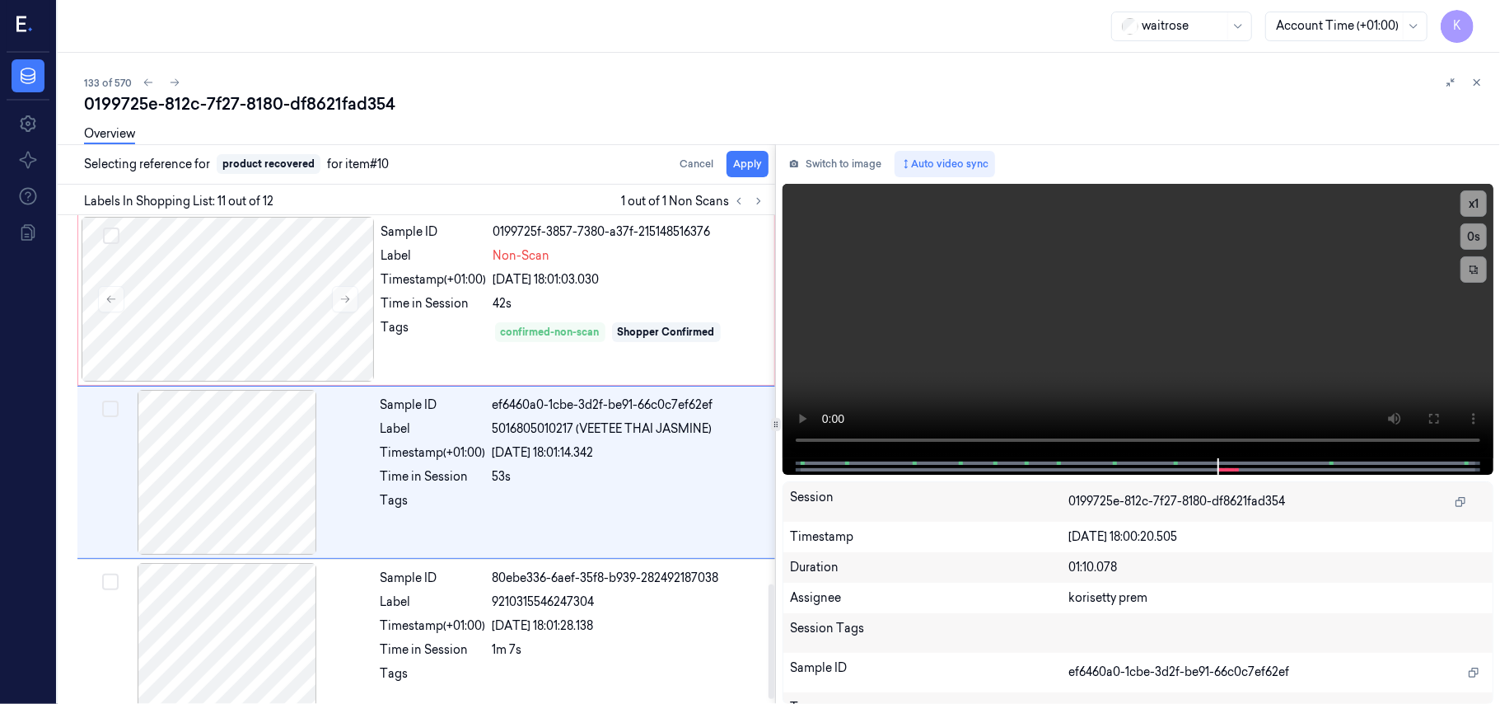
scroll to position [1576, 0]
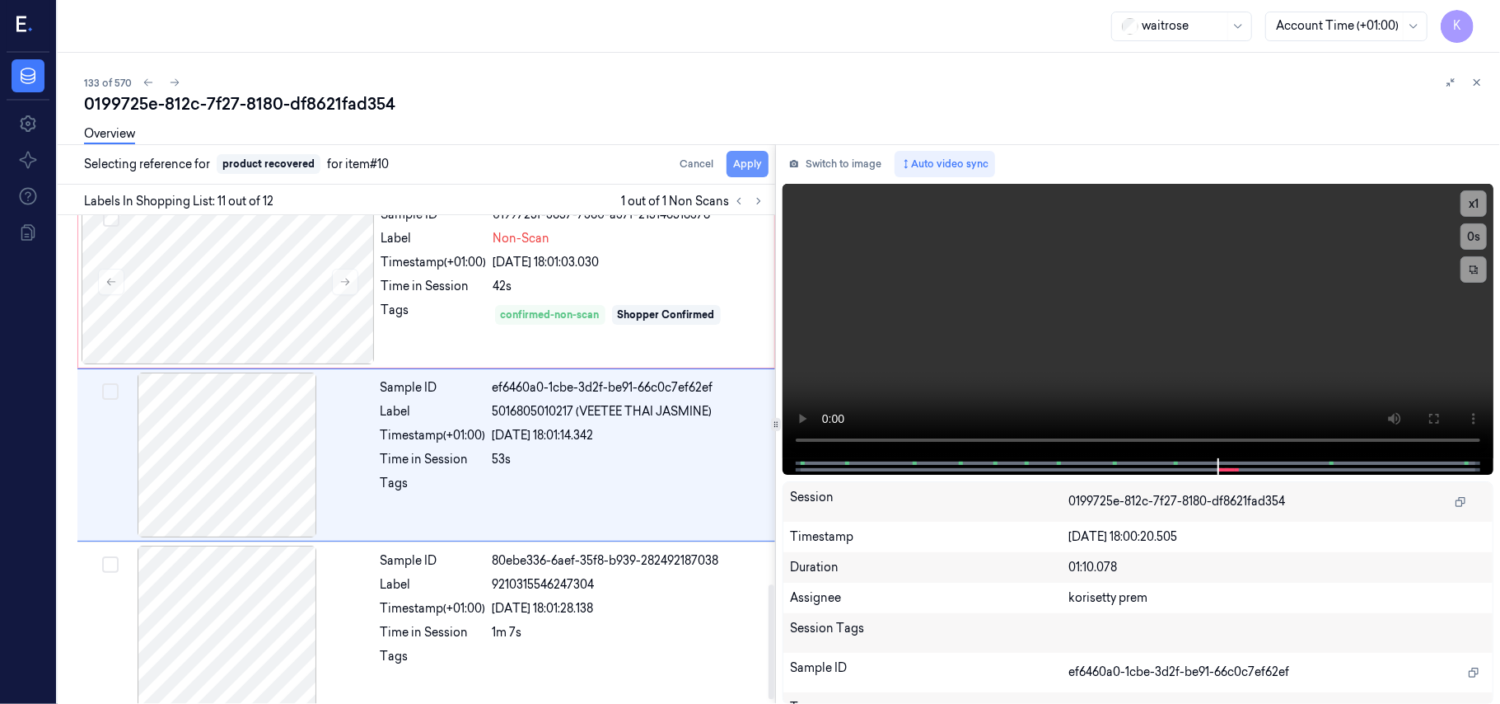
click at [749, 171] on button "Apply" at bounding box center [748, 164] width 42 height 26
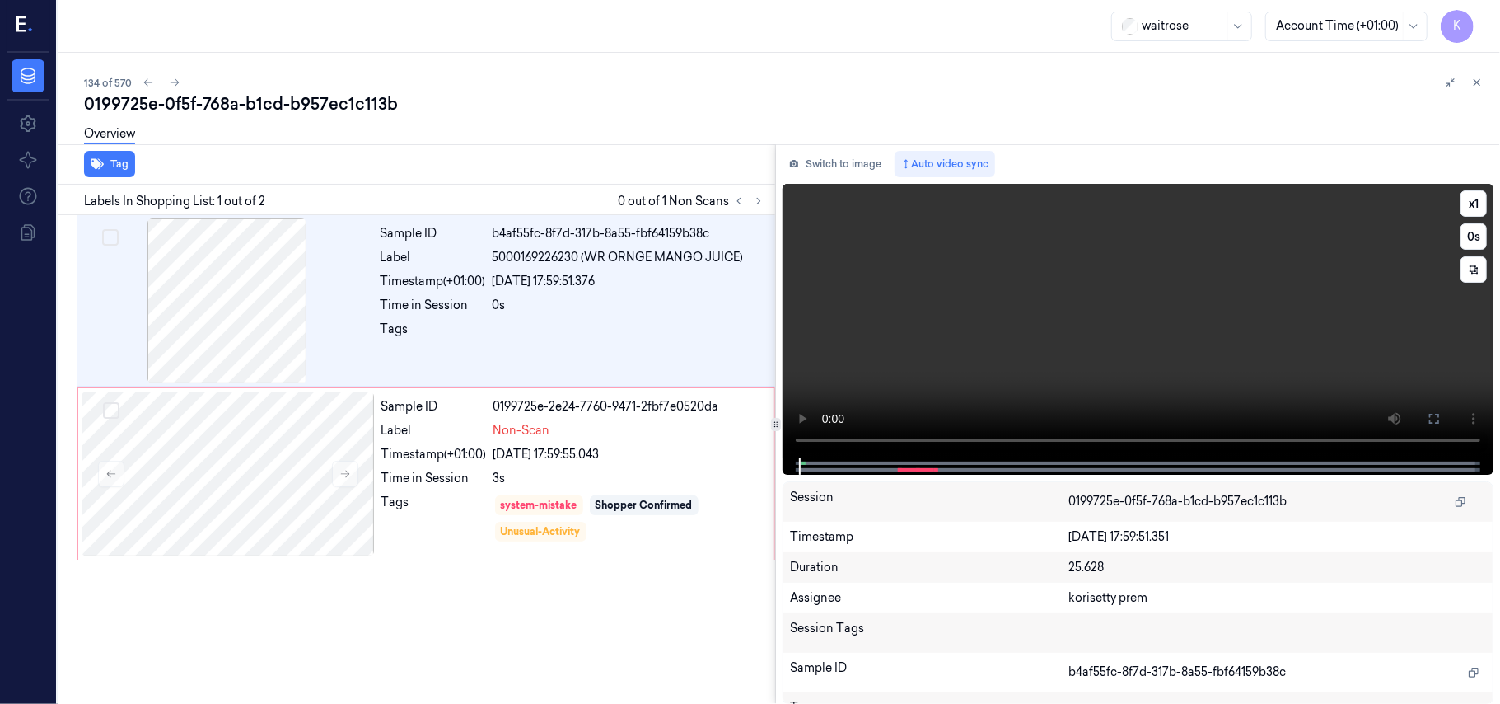
click at [1041, 325] on video at bounding box center [1138, 321] width 711 height 274
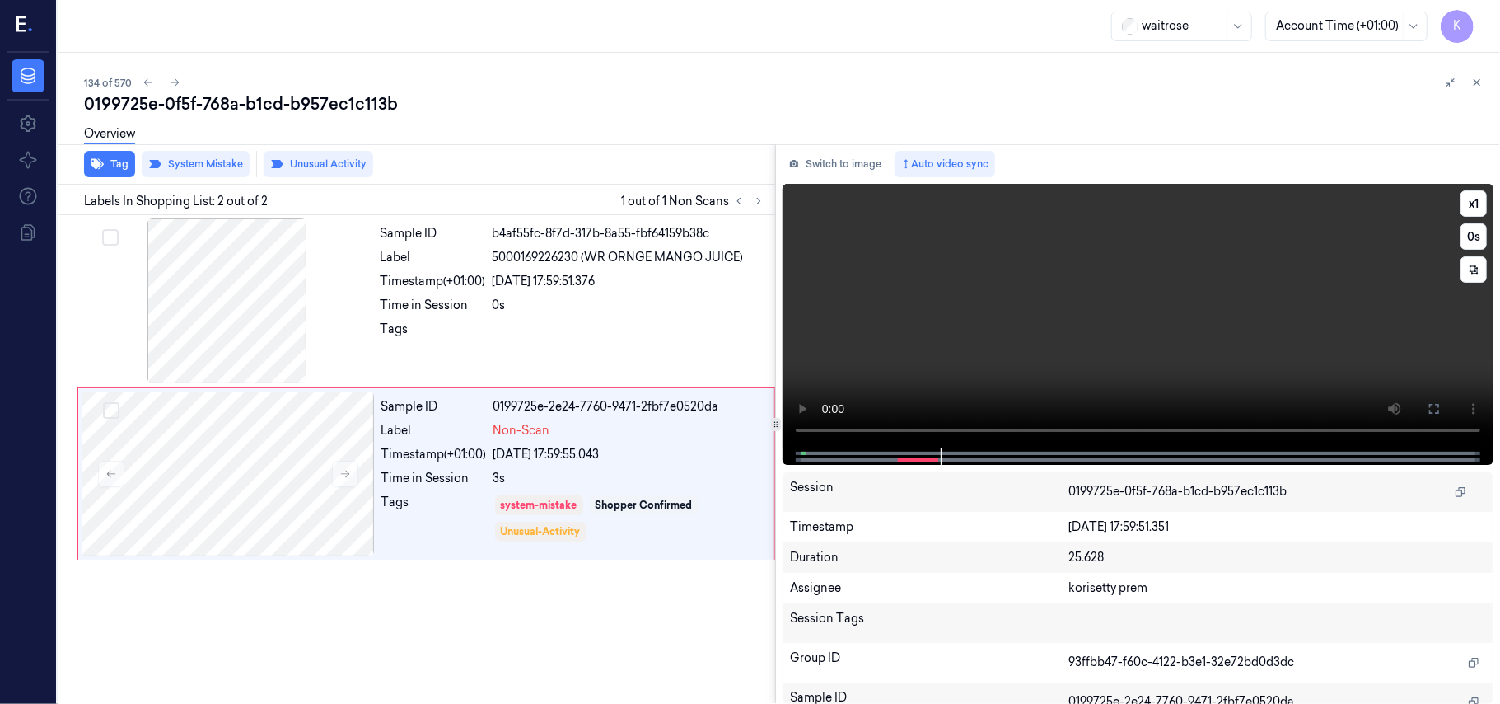
click at [1145, 317] on video at bounding box center [1138, 316] width 711 height 264
click at [331, 502] on div at bounding box center [228, 473] width 293 height 165
click at [113, 166] on button "Tag" at bounding box center [109, 164] width 51 height 26
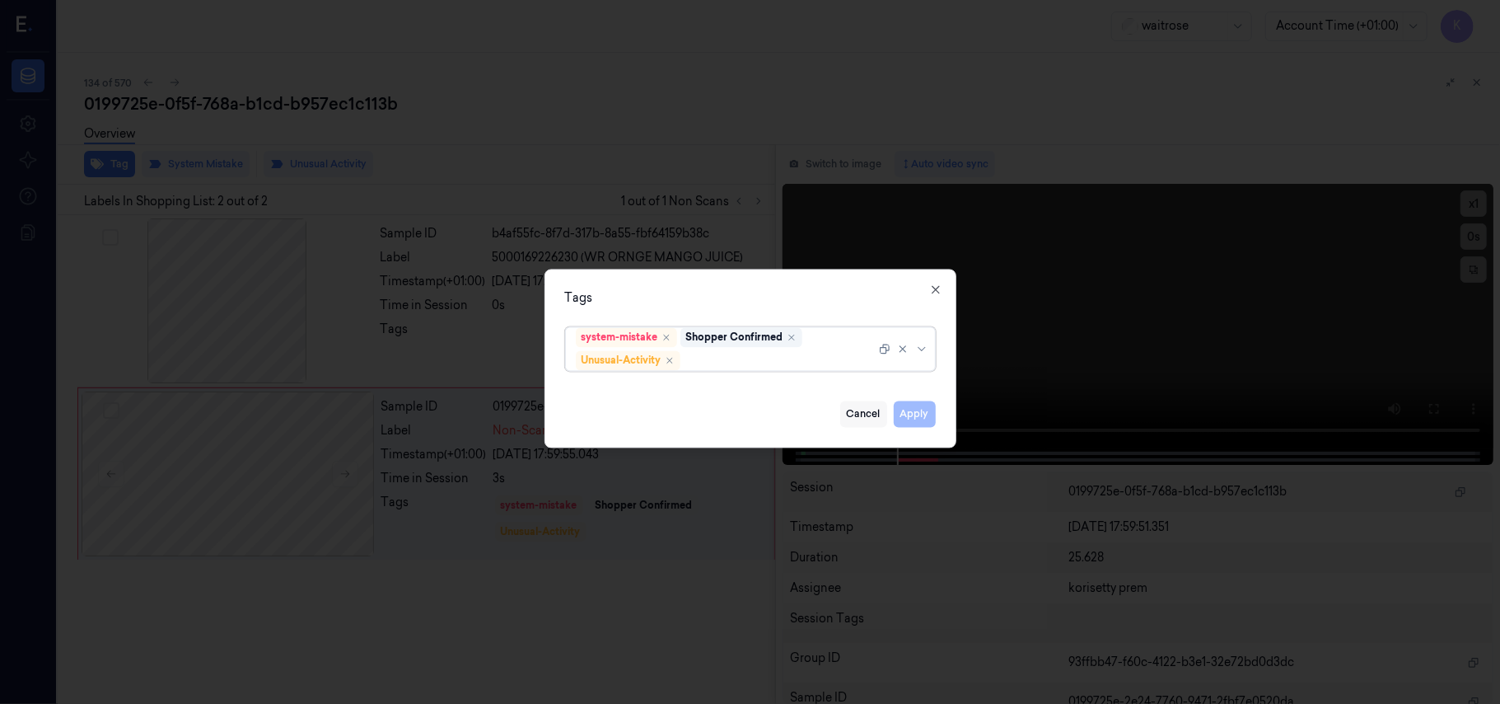
click at [868, 419] on button "Cancel" at bounding box center [863, 414] width 47 height 26
